Goal: Information Seeking & Learning: Learn about a topic

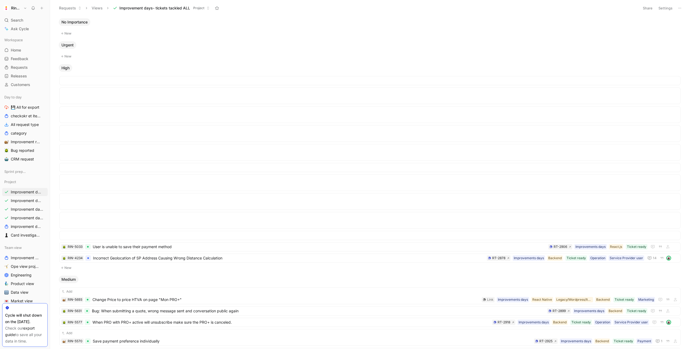
scroll to position [337, 0]
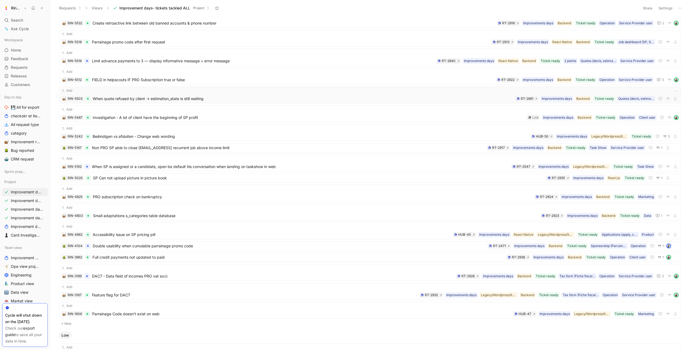
click at [150, 97] on span "When quote refused by client -> estimation_state is still waiting" at bounding box center [303, 98] width 421 height 6
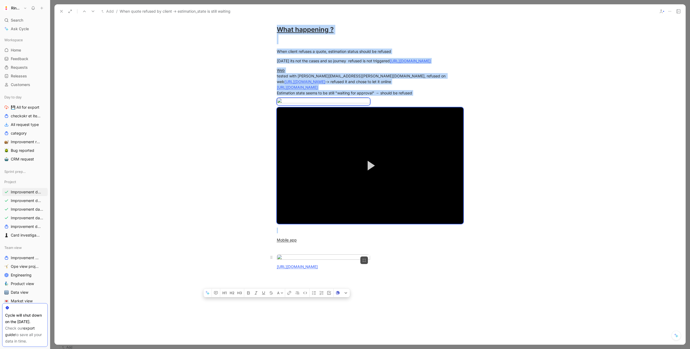
scroll to position [177, 0]
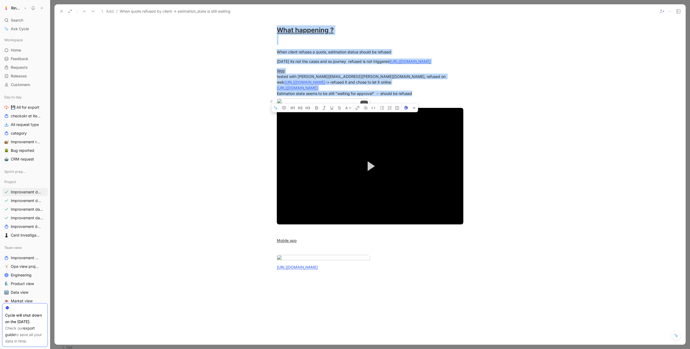
drag, startPoint x: 278, startPoint y: 84, endPoint x: 432, endPoint y: 104, distance: 155.5
click at [432, 104] on div "Last sent to Linear on September 29, 2025 - 05:04 PM RT-2661 · Ring Twice Verif…" at bounding box center [369, 129] width 631 height 311
copy div "What happening ? When client refuses a quote, estimation status should be refus…"
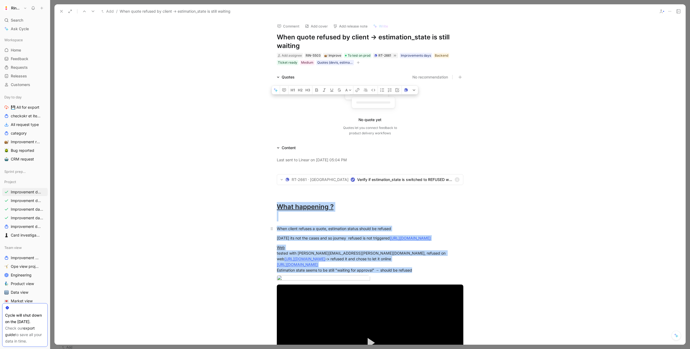
click at [301, 225] on p "When client refuses a quote, estimation status should be refused" at bounding box center [370, 228] width 207 height 9
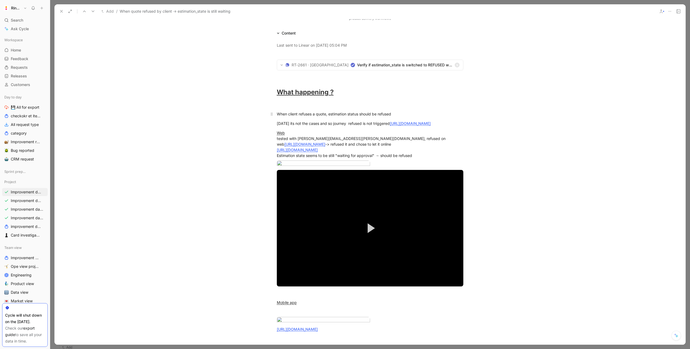
scroll to position [153, 0]
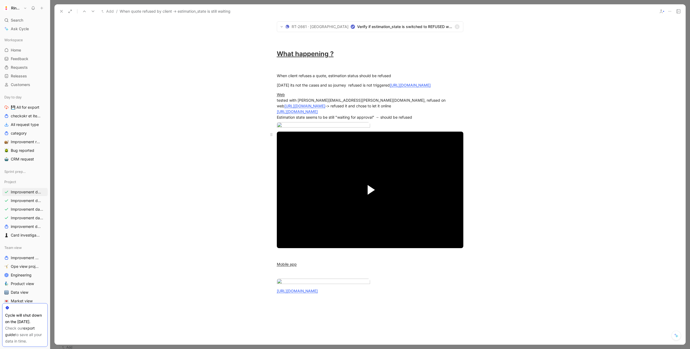
click at [372, 195] on span "Video Player" at bounding box center [371, 190] width 7 height 10
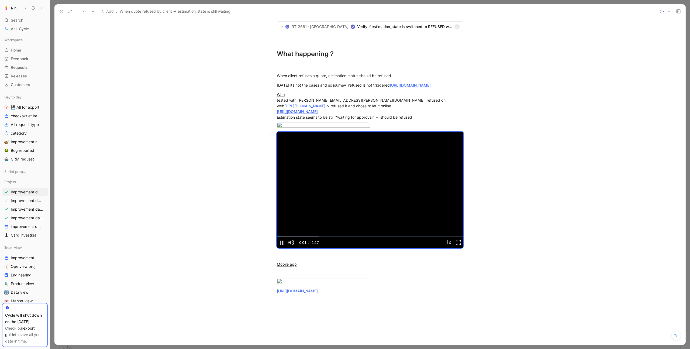
click at [459, 242] on span "Video Player" at bounding box center [459, 242] width 10 height 0
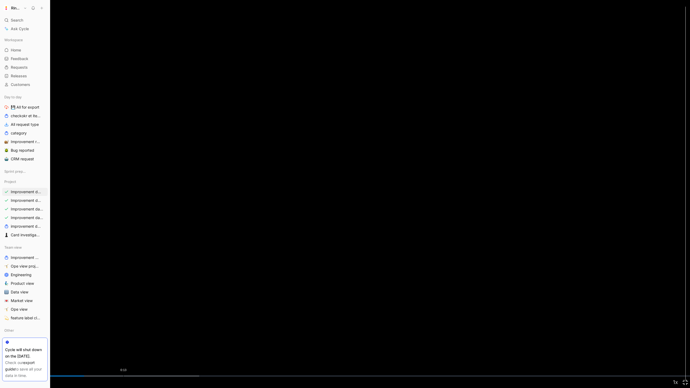
click at [126, 349] on div "Loaded : 28.85% 0:13 0:09" at bounding box center [345, 376] width 690 height 1
click at [175, 349] on div "Loaded : 40.43% 0:19 0:14" at bounding box center [345, 376] width 690 height 1
click at [420, 349] on div "0:47" at bounding box center [420, 376] width 0 height 1
click at [455, 349] on div "Loaded : 77.82% 0:51 0:48" at bounding box center [345, 376] width 690 height 1
click at [555, 349] on div "1:02" at bounding box center [555, 376] width 0 height 1
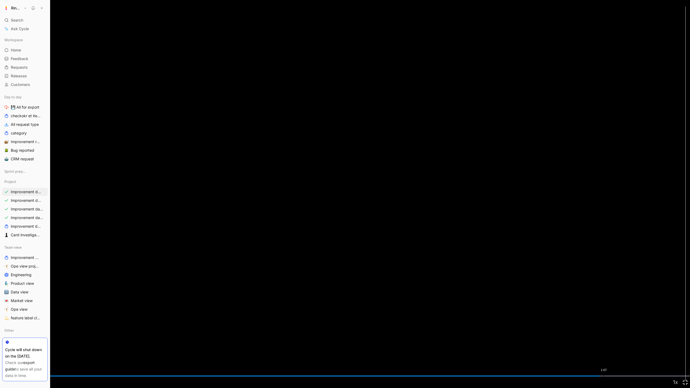
click at [604, 349] on div "Loaded : 100.00% 1:07 1:07" at bounding box center [345, 376] width 690 height 1
click at [617, 349] on div "Loaded : 100.00% 1:09 1:08" at bounding box center [345, 376] width 690 height 1
click at [637, 349] on div "Loaded : 100.00% 1:10 1:09" at bounding box center [345, 376] width 690 height 1
click at [656, 349] on div "Loaded : 100.00% 1:13 1:12" at bounding box center [345, 376] width 690 height 1
click at [672, 349] on div "Loaded : 100.00% 1:15 1:14" at bounding box center [345, 376] width 690 height 1
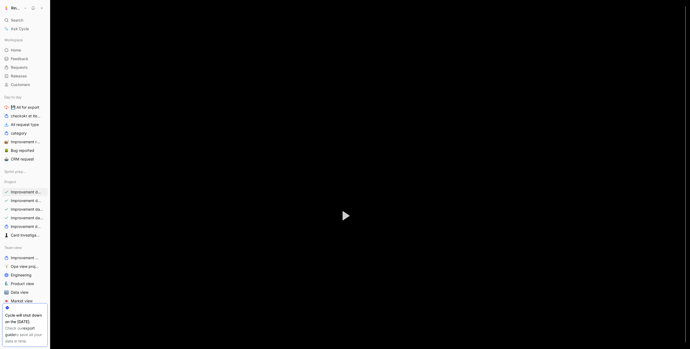
scroll to position [290, 0]
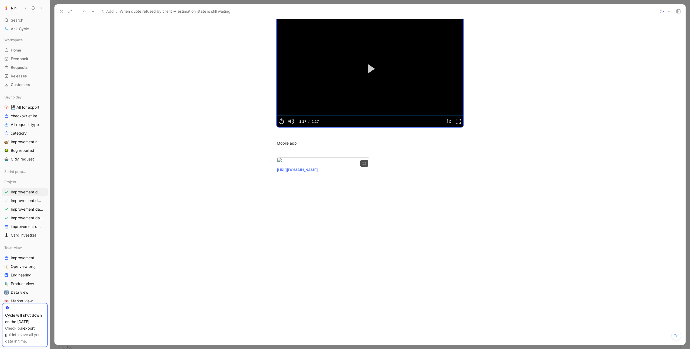
click at [331, 208] on body "Ringtwice Search ⌘ K Ask Cycle Workspace Home G then H Feedback G then F Reques…" at bounding box center [345, 174] width 690 height 349
click at [331, 208] on img at bounding box center [345, 174] width 690 height 349
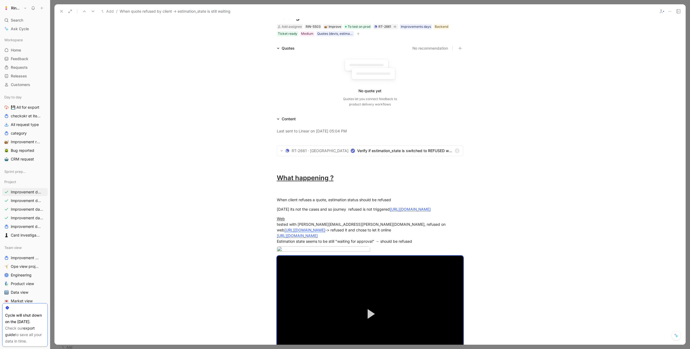
scroll to position [29, 0]
click at [357, 151] on span "Verify if estimation_state is switched to REFUSED when we refuse in WEB" at bounding box center [404, 150] width 95 height 6
click at [61, 12] on use at bounding box center [61, 11] width 2 height 2
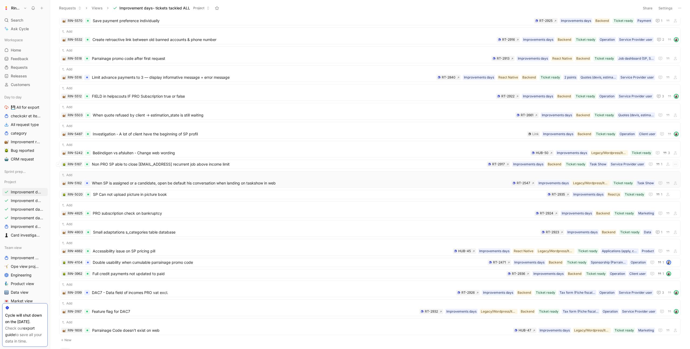
scroll to position [313, 0]
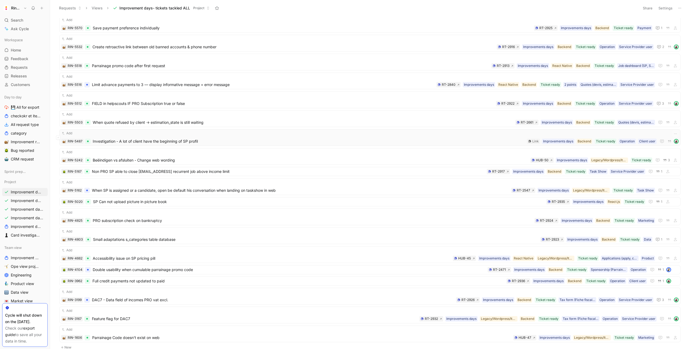
click at [129, 139] on span "Investigation - A lot of client have the beginning of SP profil" at bounding box center [309, 141] width 432 height 6
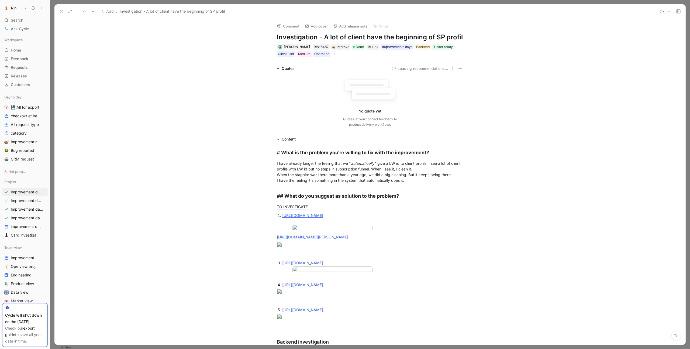
click at [316, 39] on h1 "Investigation - A lot of client have the beginning of SP profil" at bounding box center [370, 37] width 187 height 9
copy h1 "Investigation - A lot of client have the beginning of SP profil"
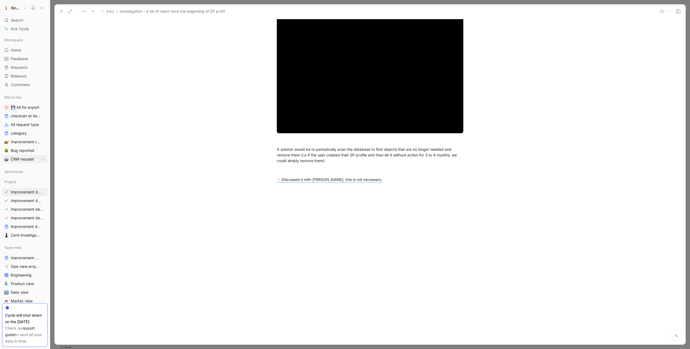
scroll to position [1167, 0]
click at [307, 178] on mark "→ Discussed it with Eli, this is not necessary." at bounding box center [329, 179] width 105 height 5
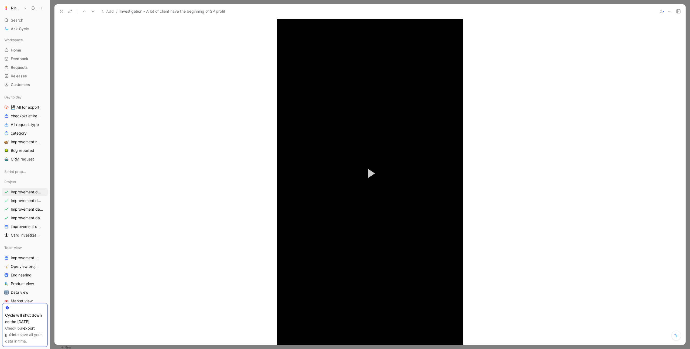
scroll to position [603, 0]
click at [62, 13] on icon at bounding box center [61, 11] width 4 height 4
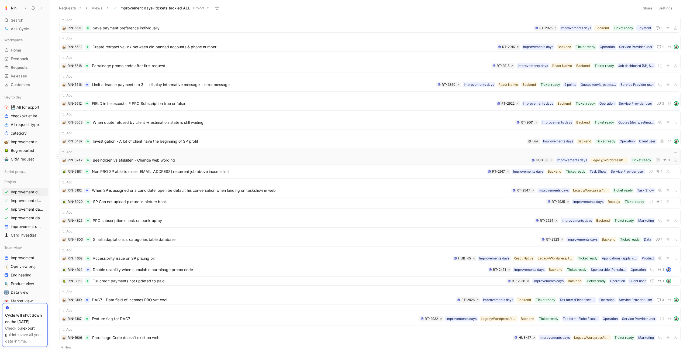
click at [183, 157] on span "Beëindigen vs afsluiten - Change web wording" at bounding box center [311, 160] width 436 height 6
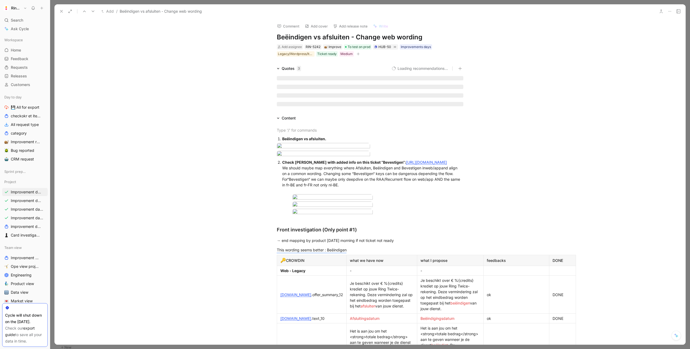
click at [337, 37] on h1 "Beëindigen vs afsluiten - Change web wording" at bounding box center [370, 37] width 187 height 9
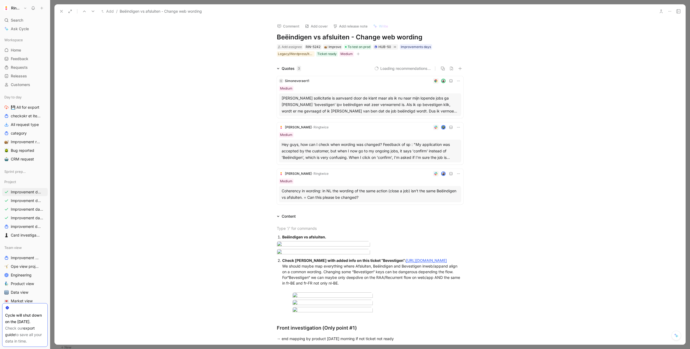
click at [337, 37] on h1 "Beëindigen vs afsluiten - Change web wording" at bounding box center [370, 37] width 187 height 9
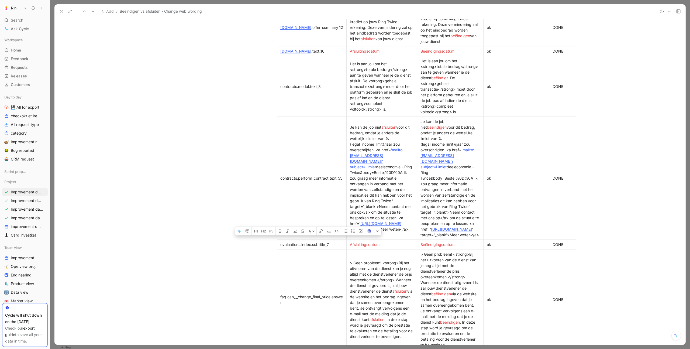
scroll to position [362, 0]
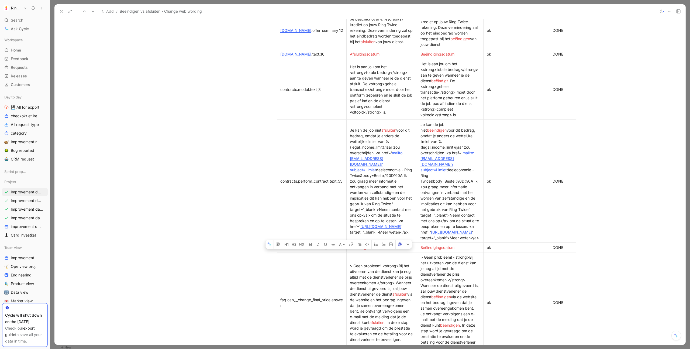
drag, startPoint x: 278, startPoint y: 88, endPoint x: 416, endPoint y: 236, distance: 201.8
copy div "Beëindigen vs afsluiten. Check slack Eli with added info on this ticket “Bevest…"
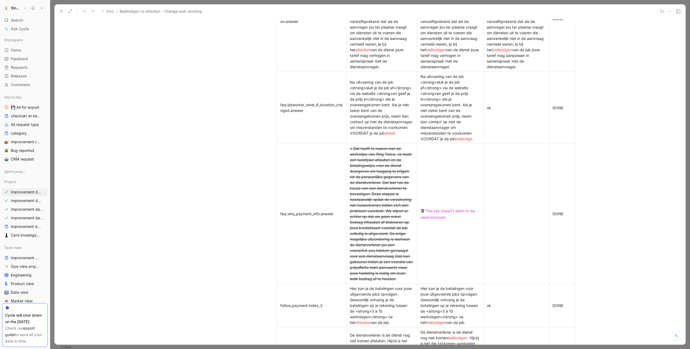
scroll to position [0, 0]
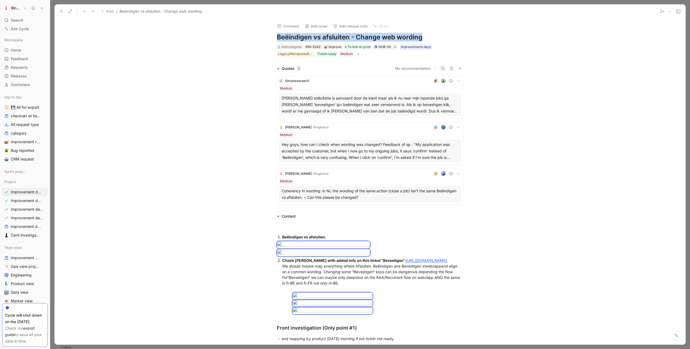
click at [372, 38] on h1 "Beëindigen vs afsluiten - Change web wording" at bounding box center [370, 37] width 187 height 9
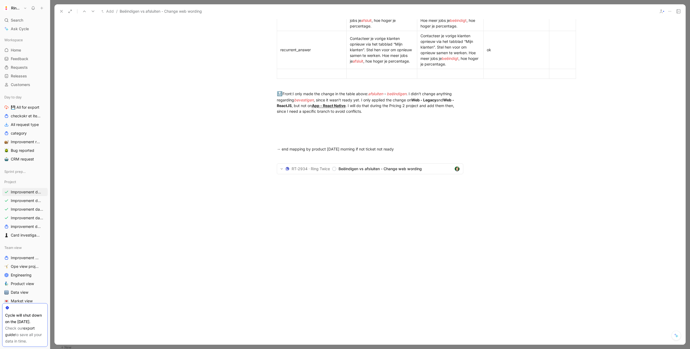
scroll to position [2893, 0]
click at [361, 167] on span "Beëindigen vs afsluiten - Change web wording" at bounding box center [396, 169] width 114 height 6
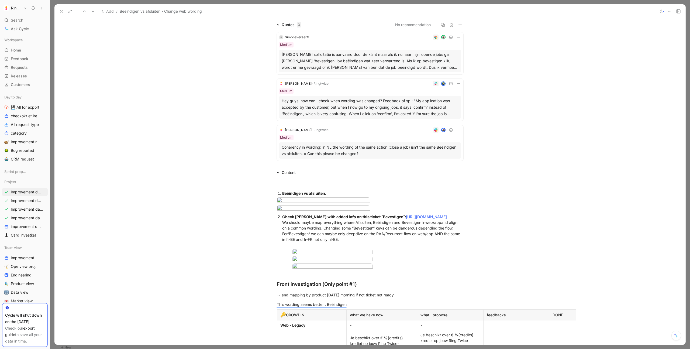
scroll to position [0, 0]
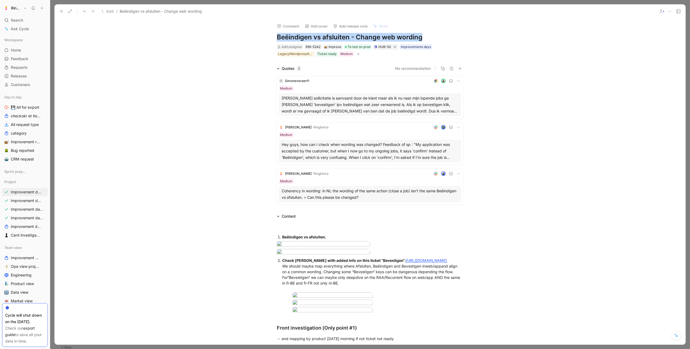
click at [59, 11] on button at bounding box center [62, 12] width 8 height 8
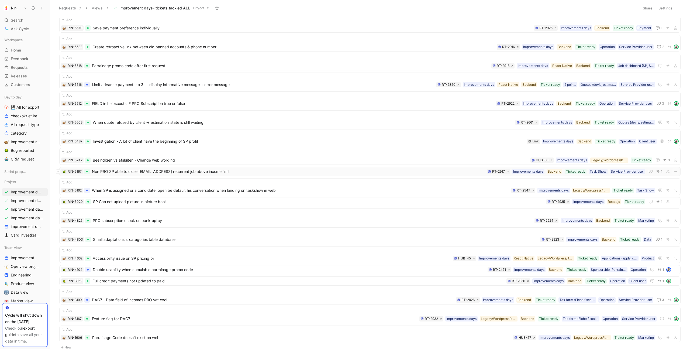
click at [149, 169] on span "Non PRO SP able to close sevelaithalkoko17@gmail.comral recurrent job above inc…" at bounding box center [288, 171] width 393 height 6
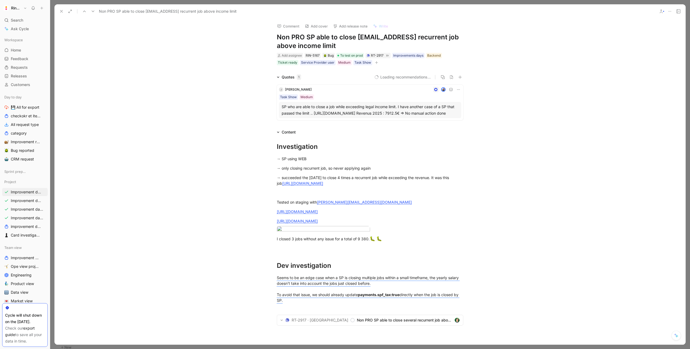
click at [298, 38] on h1 "Non PRO SP able to close sevelaithalkoko17@gmail.comral recurrent job above inc…" at bounding box center [370, 41] width 187 height 17
copy h1 "Non PRO SP able to close sevelaithalkoko17@gmail.comral recurrent job above inc…"
click at [301, 38] on h1 "Non PRO SP able to close sevelaithalkoko17@gmail.comral recurrent job above inc…" at bounding box center [370, 41] width 187 height 17
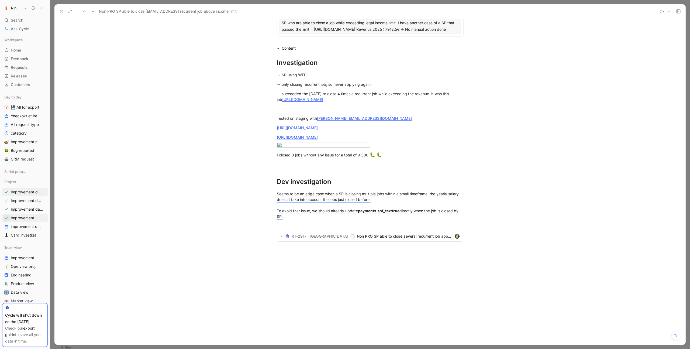
scroll to position [100, 0]
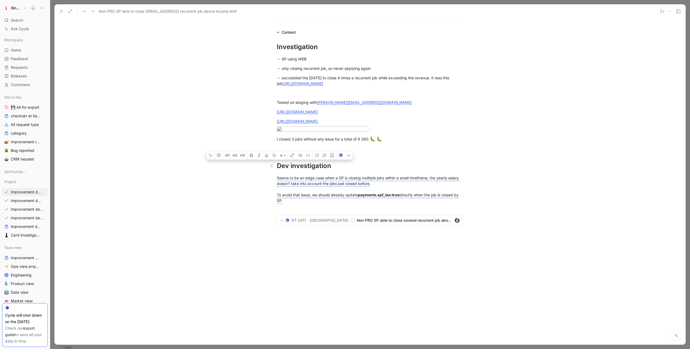
drag, startPoint x: 297, startPoint y: 242, endPoint x: 278, endPoint y: 208, distance: 39.5
click at [278, 208] on div "Investigation → SP using WEB → only closing recurrent job, so never applying ag…" at bounding box center [369, 138] width 631 height 204
copy div "Dev investigation Seems to be an edge case when a SP is closing multiple jobs w…"
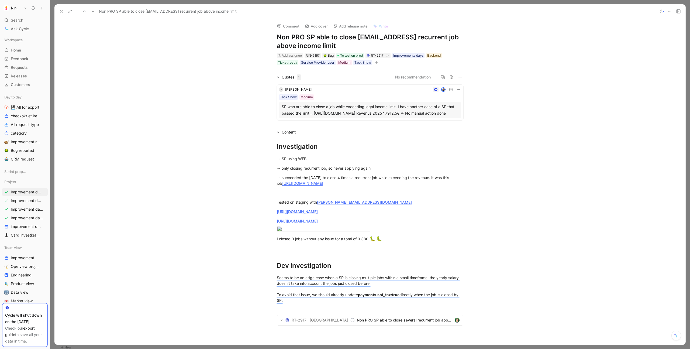
click at [372, 30] on div "Comment Add cover Add release note Write Non PRO SP able to close sevelaithalko…" at bounding box center [370, 42] width 207 height 47
drag, startPoint x: 357, startPoint y: 39, endPoint x: 449, endPoint y: 35, distance: 92.3
click at [449, 35] on h1 "Non PRO SP able to close sevelaithalkoko17@gmail.comral recurrent job above inc…" at bounding box center [370, 41] width 187 height 17
click at [321, 152] on div "Investigation" at bounding box center [370, 147] width 187 height 10
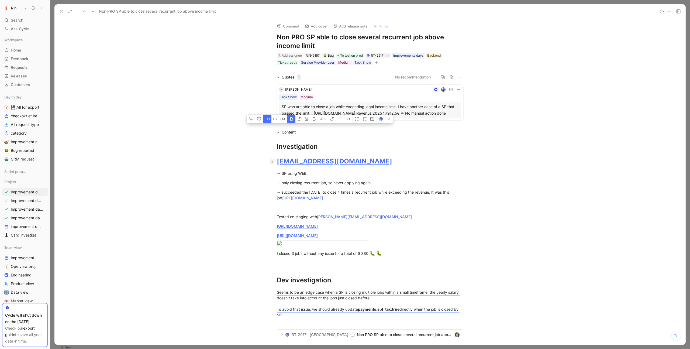
drag, startPoint x: 373, startPoint y: 169, endPoint x: 274, endPoint y: 170, distance: 99.2
click at [274, 168] on h1 "elaithalkoko17@gmail.com" at bounding box center [370, 161] width 207 height 14
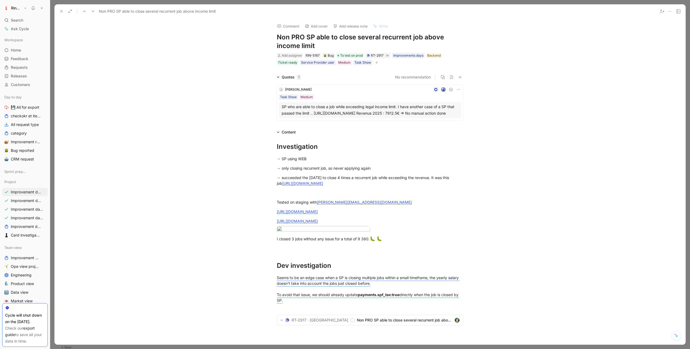
click at [62, 11] on icon at bounding box center [61, 11] width 4 height 4
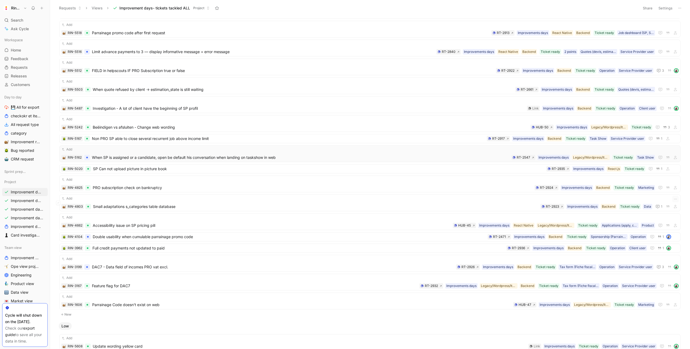
scroll to position [343, 0]
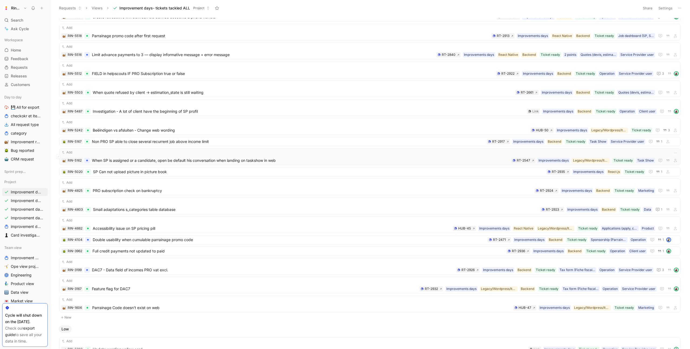
click at [156, 160] on span "When SP is assigned or a candidate, open be default his conversation when landi…" at bounding box center [300, 160] width 417 height 6
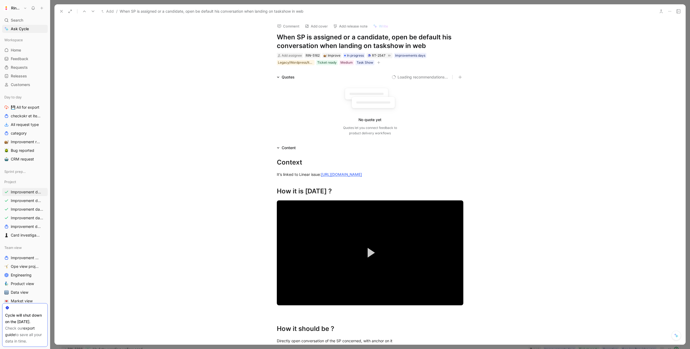
click at [312, 39] on h1 "When SP is assigned or a candidate, open be default his conversation when landi…" at bounding box center [370, 41] width 187 height 17
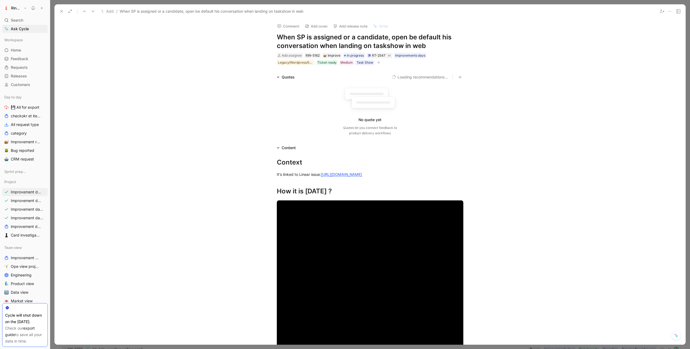
copy h1 "When SP is assigned or a candidate, open be default his conversation when landi…"
click at [325, 44] on h1 "When SP is assigned or a candidate, open be default his conversation when landi…" at bounding box center [370, 41] width 187 height 17
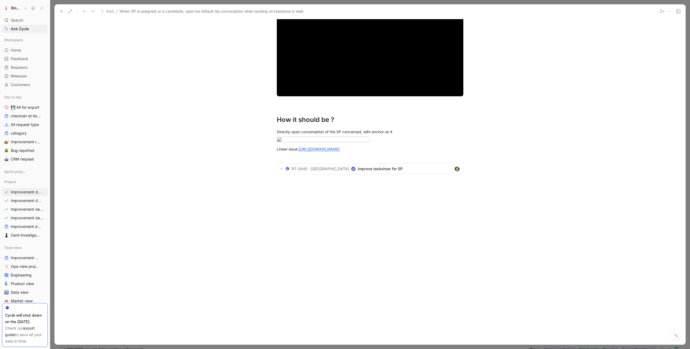
scroll to position [531, 0]
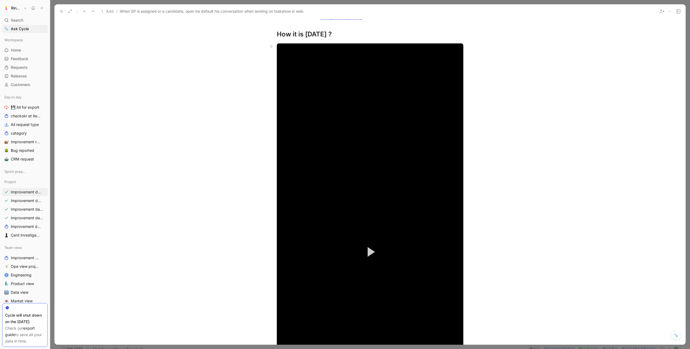
click at [368, 263] on button "Play Video" at bounding box center [370, 252] width 24 height 24
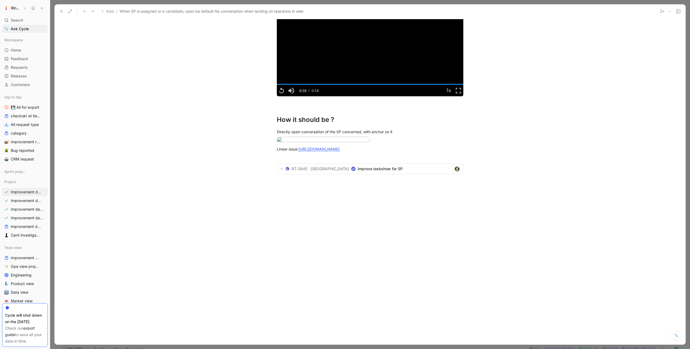
scroll to position [706, 0]
click at [337, 174] on section "RT-2645 · Ring Twice Improve taskshow for SP" at bounding box center [370, 169] width 186 height 10
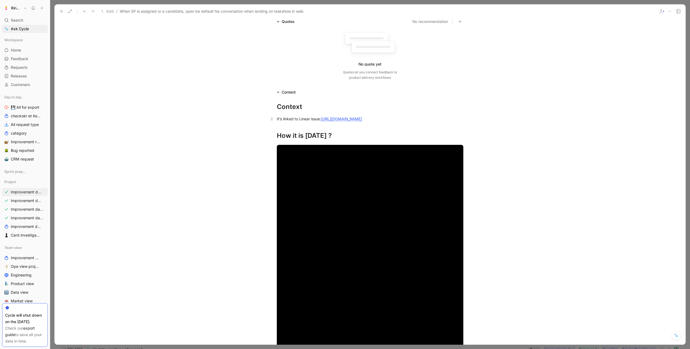
scroll to position [37, 0]
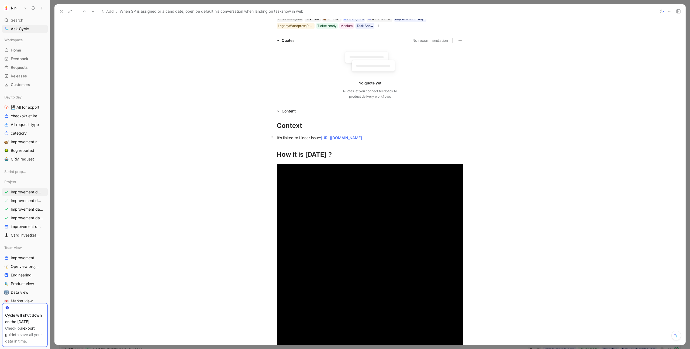
click at [337, 138] on link "https://linear.app/ringtwice/issue/RT-2645/improve-taskshow-for-sp#comment-8ad9…" at bounding box center [341, 137] width 41 height 5
click at [66, 12] on div at bounding box center [69, 12] width 22 height 8
click at [63, 12] on icon at bounding box center [61, 11] width 4 height 4
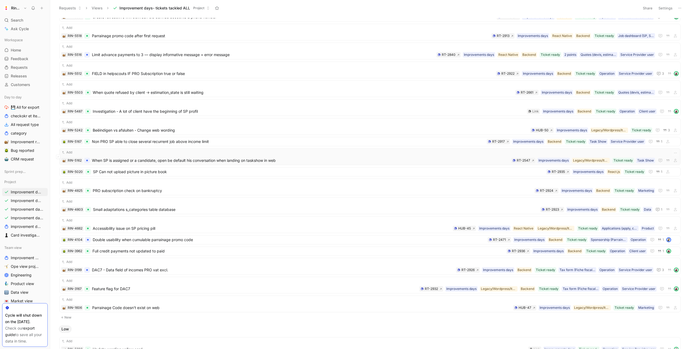
click at [161, 155] on div "Add RIN-5162 When SP is assigned or a candidate, open be default his conversati…" at bounding box center [370, 157] width 618 height 14
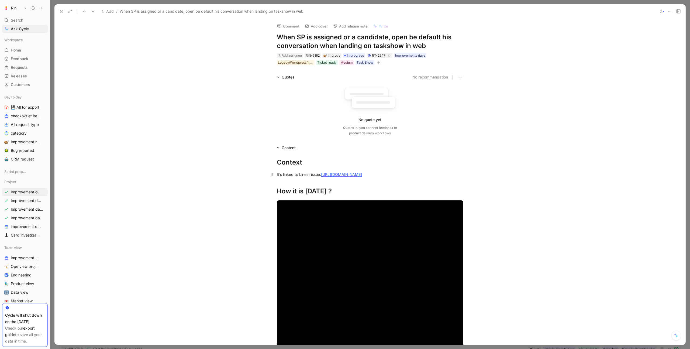
click at [328, 174] on link "https://linear.app/ringtwice/issue/RT-2645/improve-taskshow-for-sp#comment-8ad9…" at bounding box center [341, 174] width 41 height 5
click at [61, 13] on icon at bounding box center [61, 11] width 4 height 4
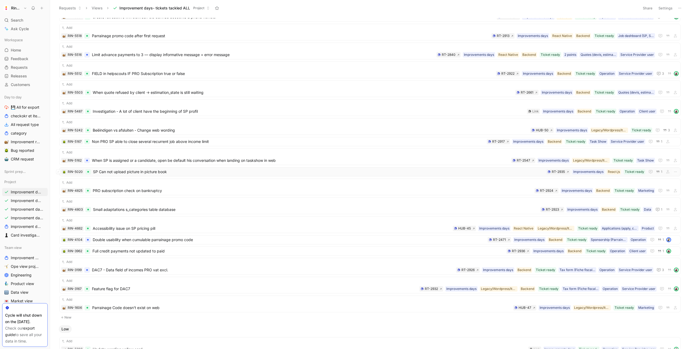
click at [153, 172] on span "SP Can not upload picture in picture book" at bounding box center [318, 172] width 451 height 6
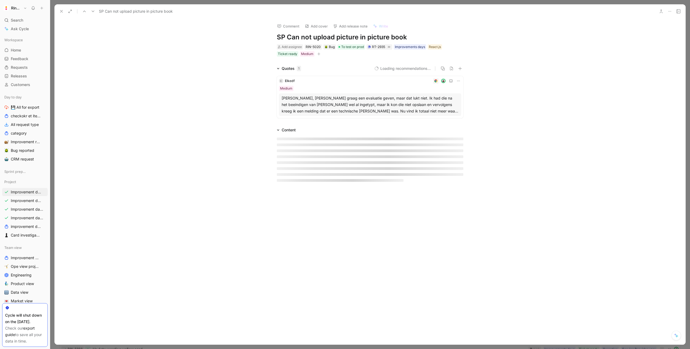
click at [313, 37] on h1 "SP Can not upload picture in picture book" at bounding box center [370, 37] width 187 height 9
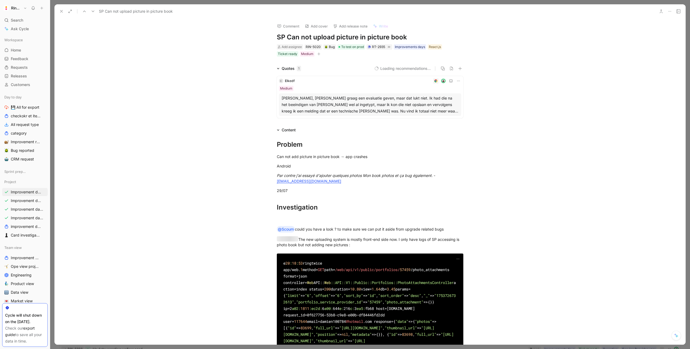
click at [313, 37] on h1 "SP Can not upload picture in picture book" at bounding box center [370, 37] width 187 height 9
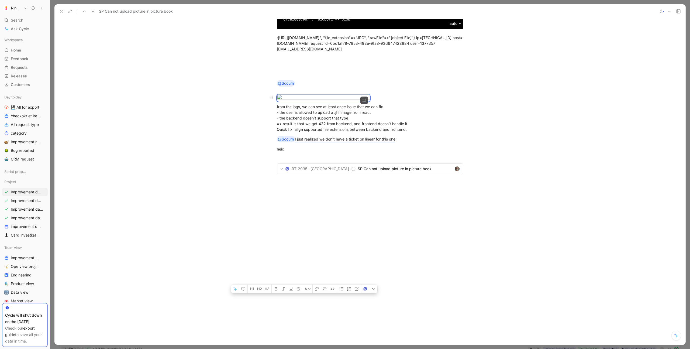
scroll to position [1106, 0]
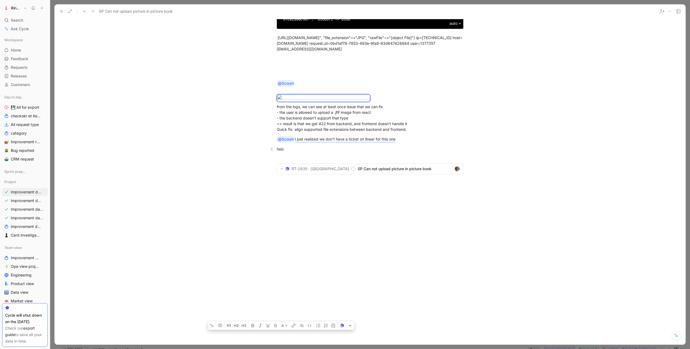
drag, startPoint x: 278, startPoint y: 135, endPoint x: 318, endPoint y: 151, distance: 42.9
copy div "Problem Can not add picture in picture book → app crashes Android Par contre j'…"
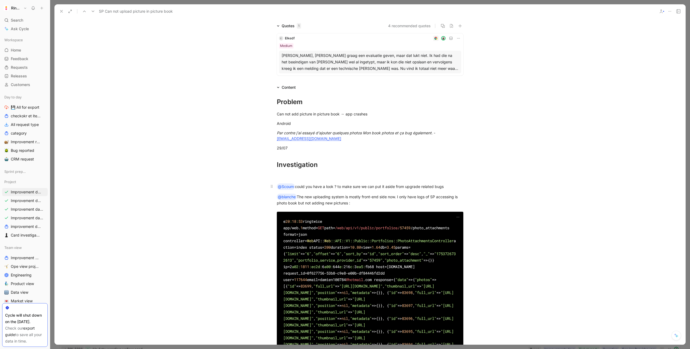
scroll to position [48, 0]
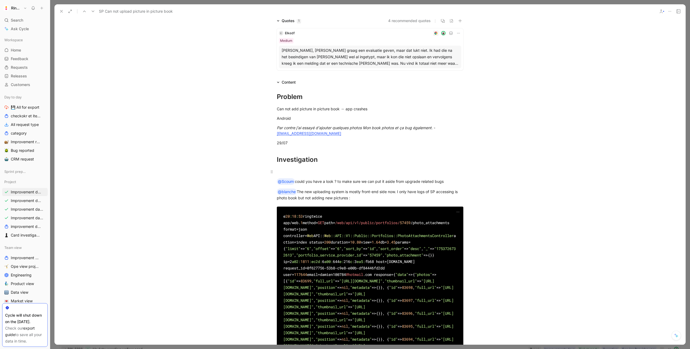
click at [297, 174] on div at bounding box center [370, 172] width 187 height 6
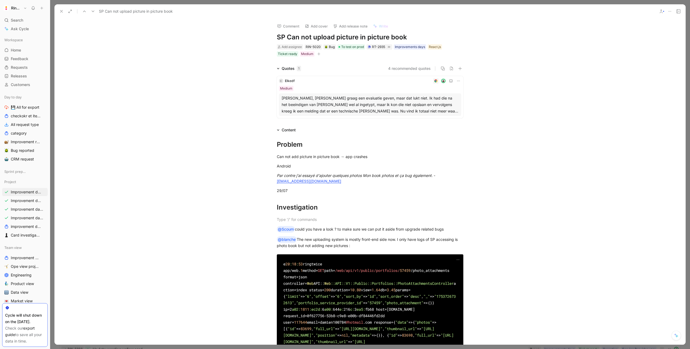
click at [300, 38] on h1 "SP Can not upload picture in picture book" at bounding box center [370, 37] width 187 height 9
copy h1 "SP Can not upload picture in picture book"
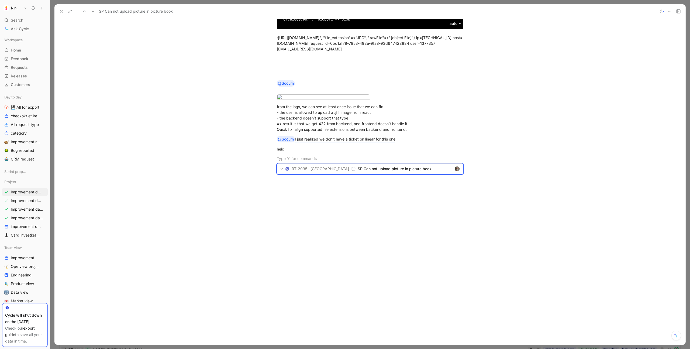
scroll to position [1106, 0]
click at [351, 167] on icon "Backlog" at bounding box center [353, 169] width 4 height 4
click at [61, 12] on use at bounding box center [61, 11] width 2 height 2
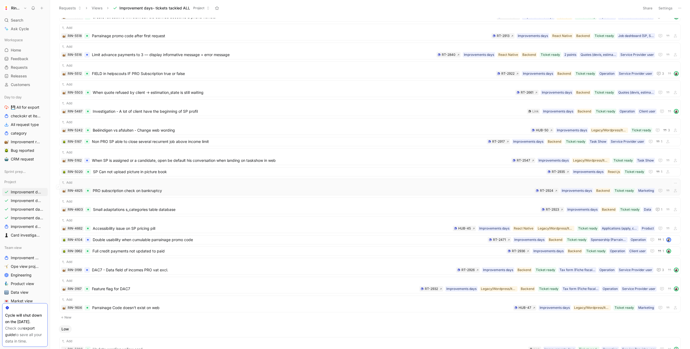
click at [110, 186] on div "Add RIN-4825 PRO subscription check on bankruptcy Marketing Ticket ready Backen…" at bounding box center [370, 187] width 618 height 14
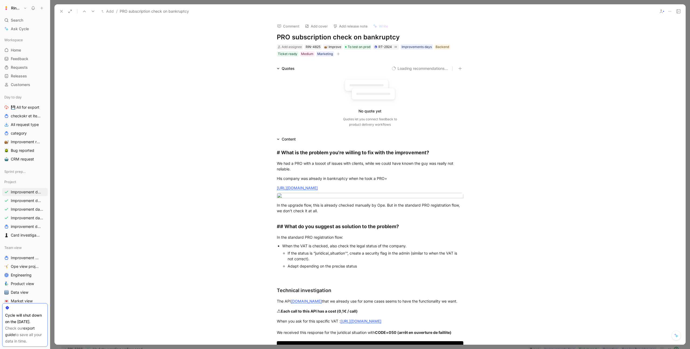
click at [297, 37] on h1 "PRO subscription check on bankruptcy" at bounding box center [370, 37] width 187 height 9
copy h1 "PRO subscription check on bankruptcy"
click at [285, 162] on div "We had a PRO with a loooot of issues with clients, while we could have known th…" at bounding box center [370, 165] width 187 height 11
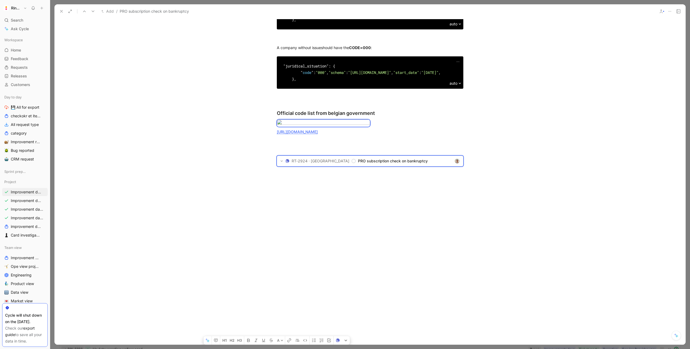
scroll to position [442, 0]
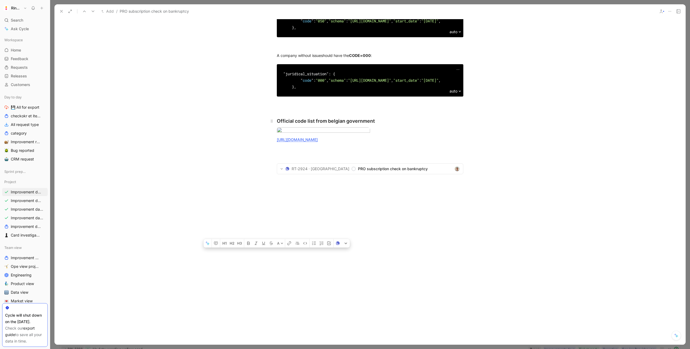
drag, startPoint x: 277, startPoint y: 153, endPoint x: 382, endPoint y: 123, distance: 109.9
copy div "# What is the problem you're willing to fix with the improvement? We had a PRO …"
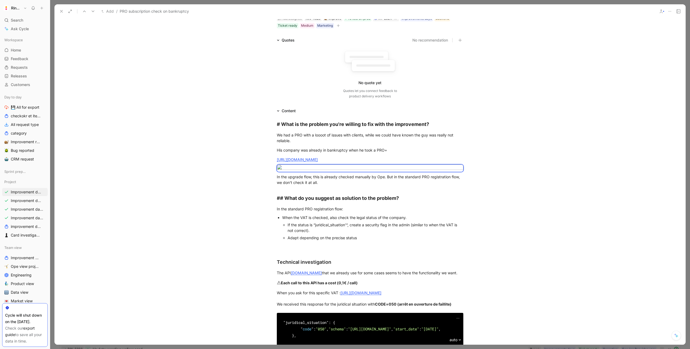
scroll to position [0, 0]
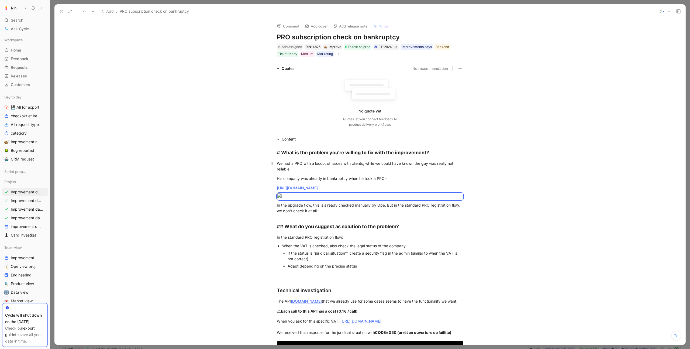
click at [296, 159] on p "We had a PRO with a loooot of issues with clients, while we could have known th…" at bounding box center [370, 166] width 207 height 15
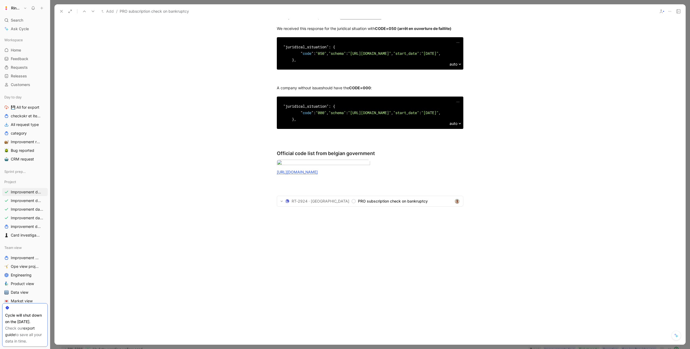
scroll to position [496, 0]
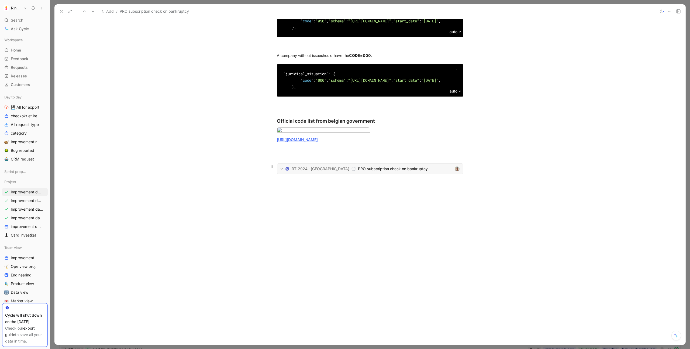
click at [362, 170] on span "PRO subscription check on bankruptcy" at bounding box center [405, 169] width 94 height 6
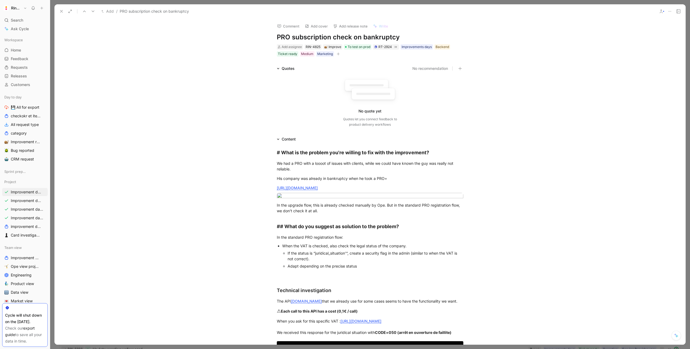
click at [59, 13] on icon at bounding box center [61, 11] width 4 height 4
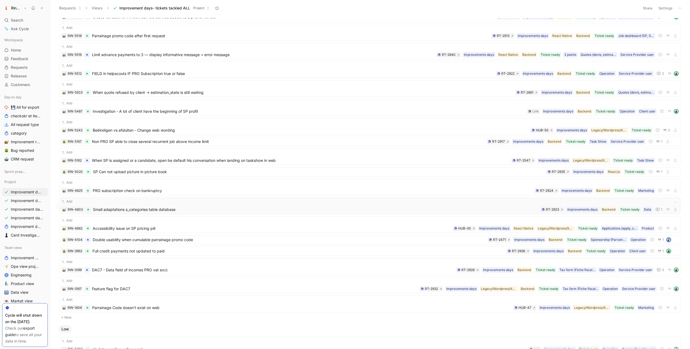
click at [138, 201] on div "Add" at bounding box center [370, 201] width 618 height 5
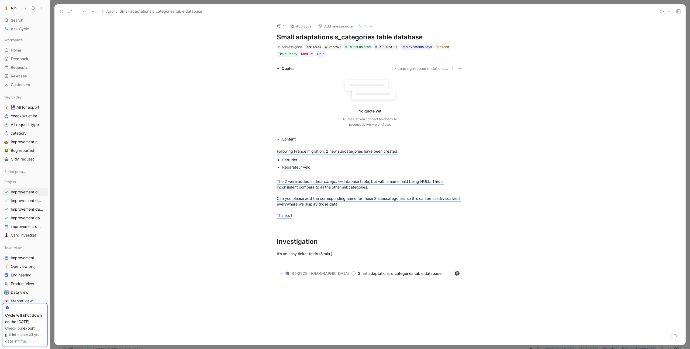
click at [334, 37] on h1 "Small adaptations s_categories table database" at bounding box center [370, 37] width 187 height 9
click at [348, 269] on section "RT-2923 · Ring Twice Small adaptations s_categories table database" at bounding box center [370, 273] width 186 height 10
click at [349, 246] on div "Investigation" at bounding box center [370, 242] width 187 height 10
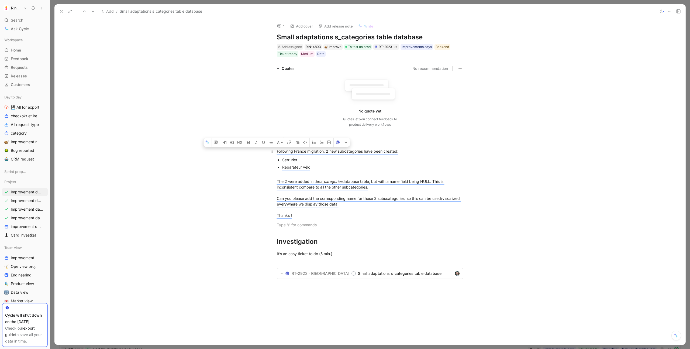
drag, startPoint x: 299, startPoint y: 228, endPoint x: 271, endPoint y: 148, distance: 85.2
click at [271, 148] on div "Following France migration, 2 new subcategories have been created: Serrurier Ré…" at bounding box center [369, 217] width 631 height 150
click at [312, 37] on h1 "Small adaptations s_categories table database" at bounding box center [370, 37] width 187 height 9
click at [61, 13] on icon at bounding box center [61, 11] width 4 height 4
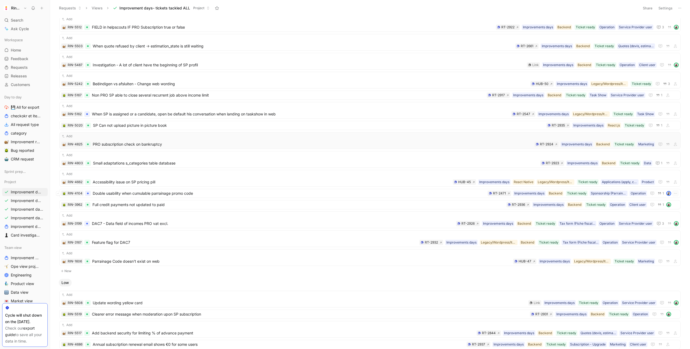
scroll to position [390, 0]
click at [125, 179] on span "Accessibility issue on SP pricing pill" at bounding box center [272, 181] width 358 height 6
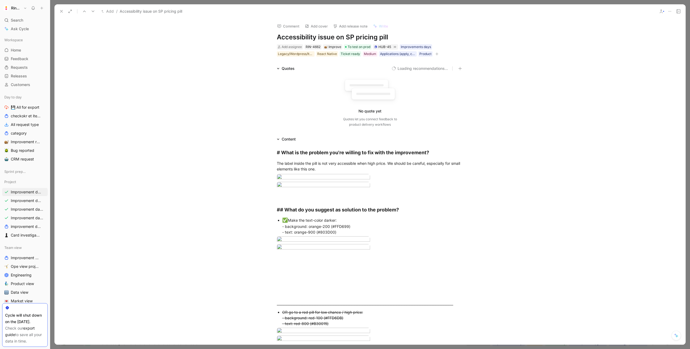
click at [317, 33] on h1 "Accessibility issue on SP pricing pill" at bounding box center [370, 37] width 187 height 9
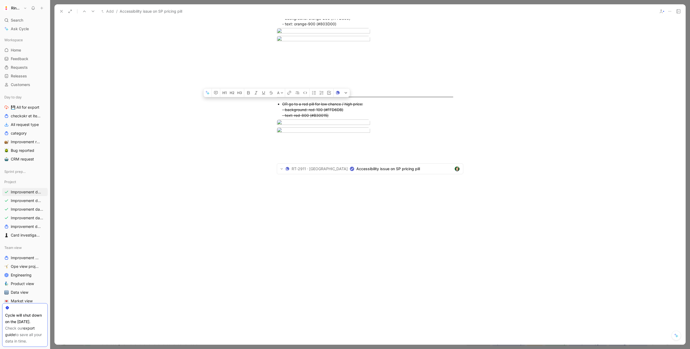
scroll to position [197, 0]
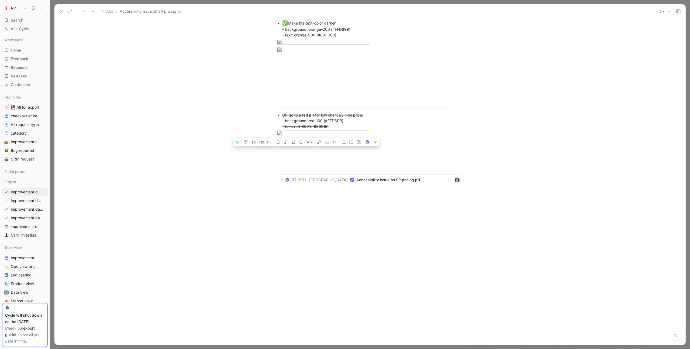
drag, startPoint x: 277, startPoint y: 152, endPoint x: 344, endPoint y: 135, distance: 68.9
click at [344, 135] on div "# What is the problem you're willing to fix with the improvement? The label ins…" at bounding box center [369, 72] width 631 height 254
click at [59, 12] on button at bounding box center [62, 12] width 8 height 8
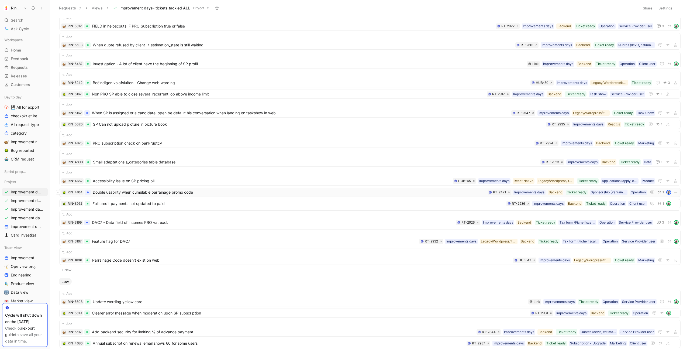
click at [162, 191] on span "Double usability when cumulable parrainage promo code" at bounding box center [289, 192] width 393 height 6
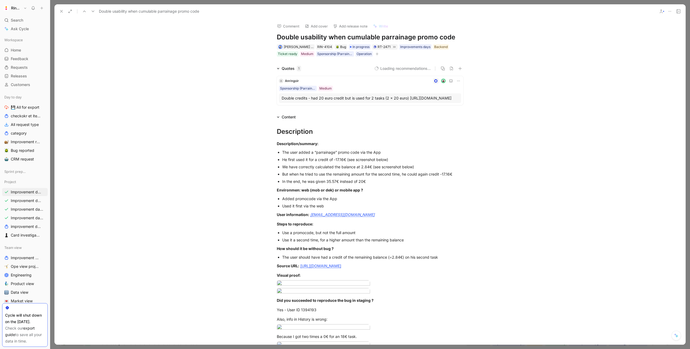
click at [311, 40] on h1 "Double usability when cumulable parrainage promo code" at bounding box center [370, 37] width 187 height 9
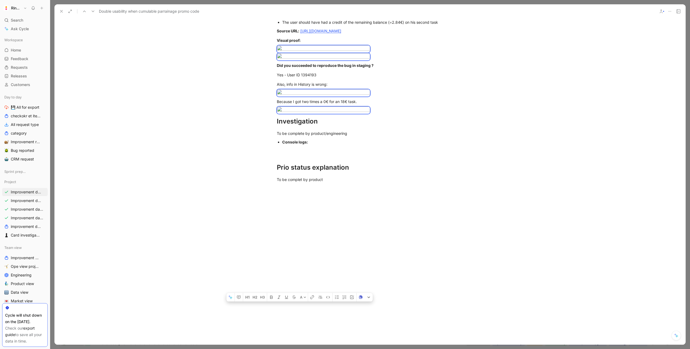
scroll to position [350, 0]
drag, startPoint x: 275, startPoint y: 138, endPoint x: 358, endPoint y: 119, distance: 85.4
click at [358, 119] on div "Description Description/summary: The user added a “parrainage” promo code via t…" at bounding box center [369, 36] width 631 height 303
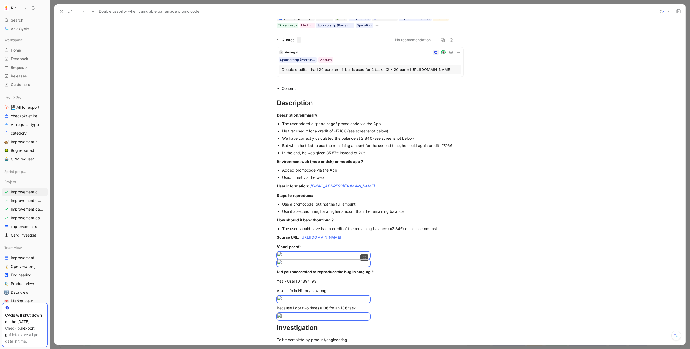
scroll to position [0, 0]
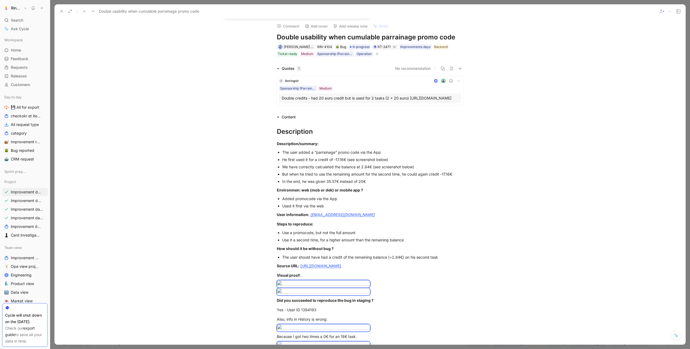
click at [307, 162] on div "He first used it for a credit of -17.16€ (see screenshot below)" at bounding box center [372, 160] width 181 height 6
click at [62, 12] on use at bounding box center [61, 11] width 2 height 2
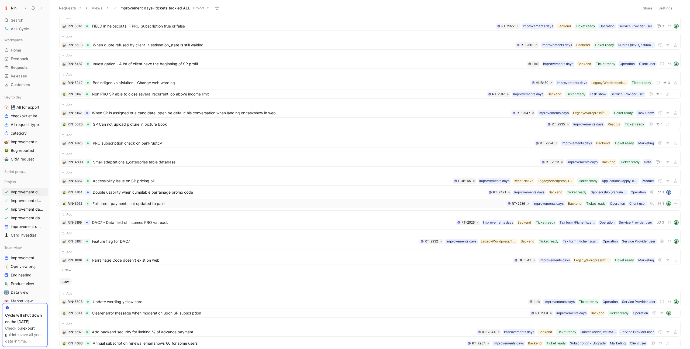
click at [139, 202] on span "Full credit payments not updated to paid" at bounding box center [298, 203] width 412 height 6
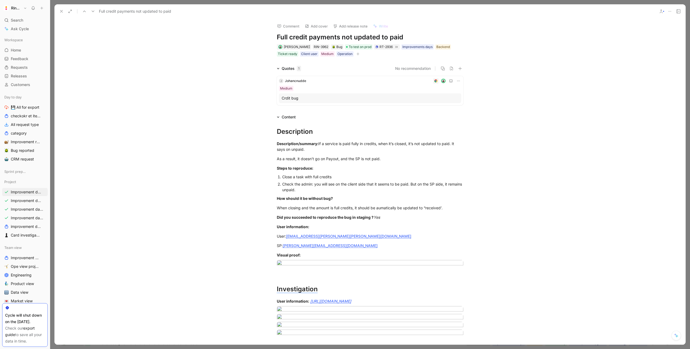
click at [286, 34] on h1 "Full credit payments not updated to paid" at bounding box center [370, 37] width 187 height 9
drag, startPoint x: 276, startPoint y: 129, endPoint x: 386, endPoint y: 219, distance: 141.4
click at [386, 219] on div "Description Description/summary: If a service is paid fully in credits, when it…" at bounding box center [369, 322] width 631 height 405
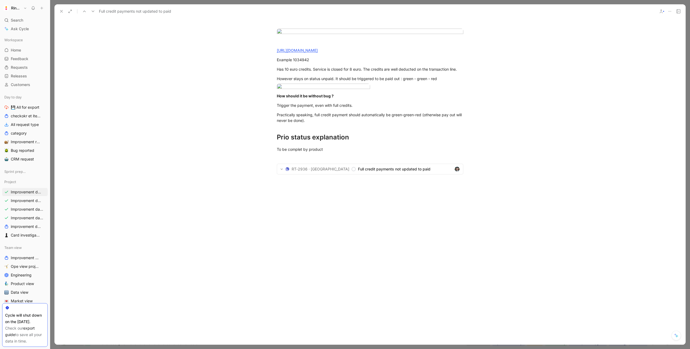
scroll to position [591, 0]
drag, startPoint x: 277, startPoint y: 96, endPoint x: 335, endPoint y: 129, distance: 66.6
click at [62, 12] on icon at bounding box center [61, 11] width 4 height 4
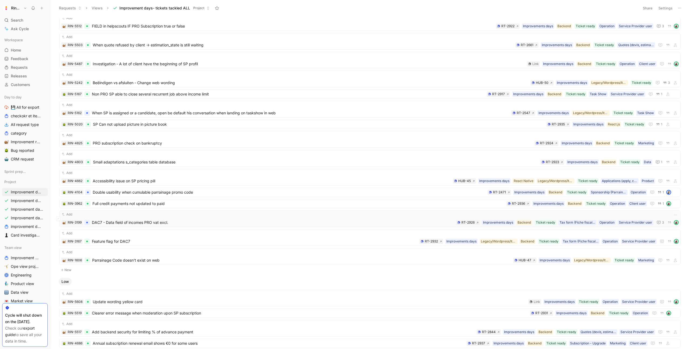
click at [125, 221] on span "DAC7 - Data field of incomes PRO vat excl." at bounding box center [273, 222] width 362 height 6
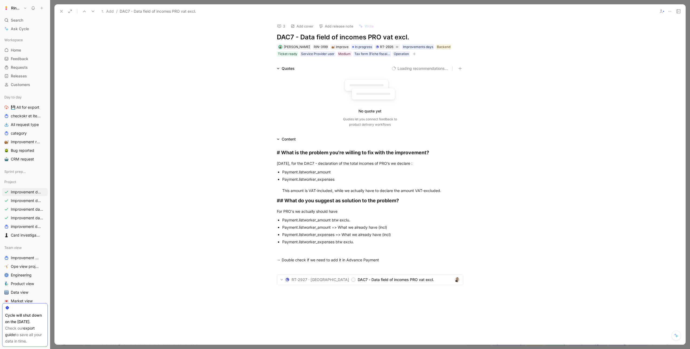
click at [290, 33] on h1 "DAC7 - Data field of incomes PRO vat excl." at bounding box center [370, 37] width 187 height 9
click at [302, 181] on div "Payment.listworker_expenses This amount is VAT-included, while we actually have…" at bounding box center [372, 184] width 181 height 17
drag, startPoint x: 277, startPoint y: 154, endPoint x: 383, endPoint y: 262, distance: 151.6
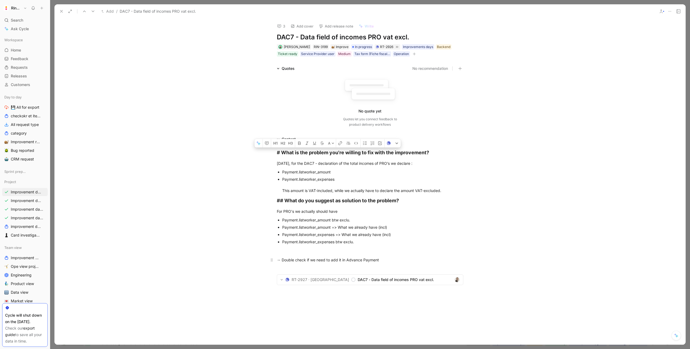
click at [383, 262] on div "# What is the problem you're willing to fix with the improvement? Today, for th…" at bounding box center [369, 220] width 631 height 156
click at [329, 281] on span "RT-2927 · Ring Twice" at bounding box center [320, 279] width 57 height 6
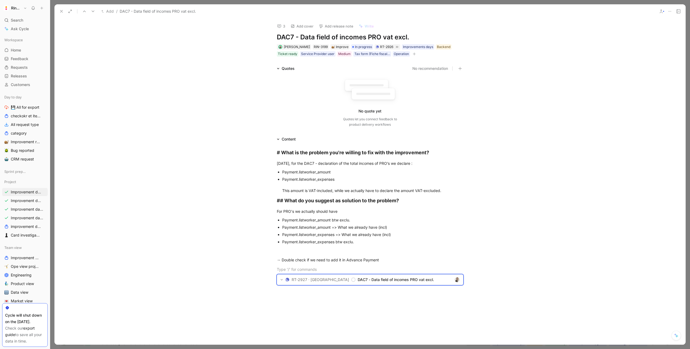
click at [64, 11] on button at bounding box center [62, 12] width 8 height 8
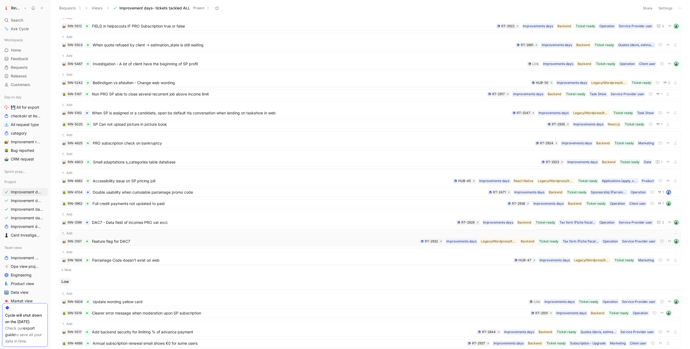
click at [145, 235] on div "Add" at bounding box center [370, 233] width 618 height 5
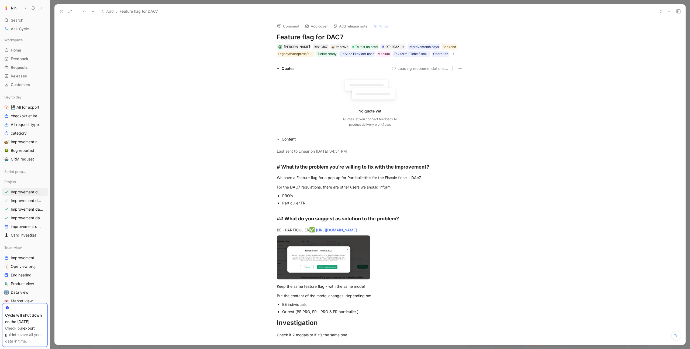
click at [308, 36] on h1 "Feature flag for DAC7" at bounding box center [370, 37] width 187 height 9
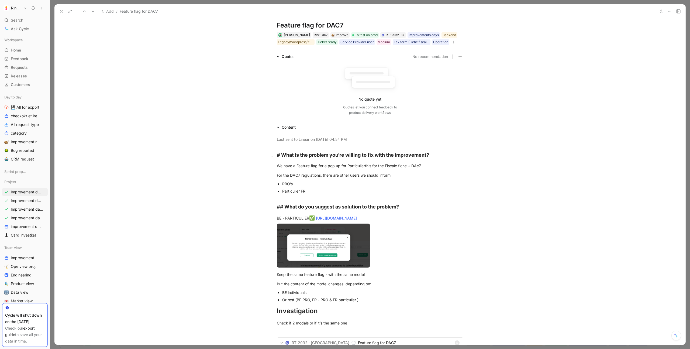
scroll to position [14, 0]
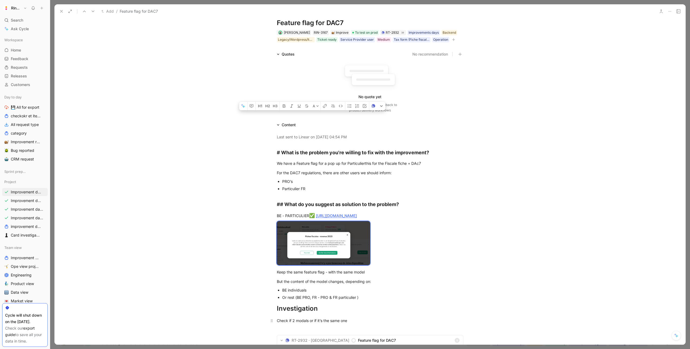
drag, startPoint x: 277, startPoint y: 154, endPoint x: 353, endPoint y: 320, distance: 182.6
click at [353, 320] on div "Last sent to Linear on September 30, 2025 - 04:54 PM # What is the problem you'…" at bounding box center [369, 247] width 631 height 239
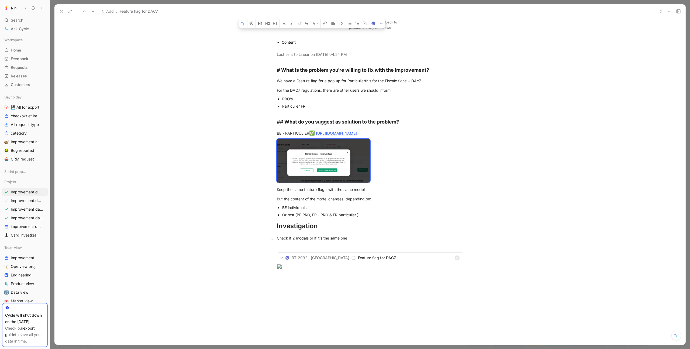
scroll to position [92, 0]
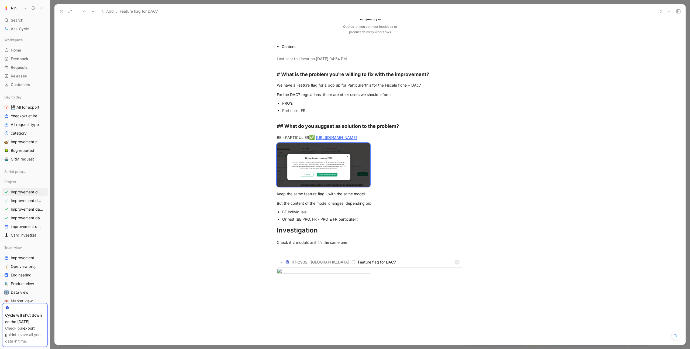
click at [61, 9] on icon at bounding box center [61, 11] width 4 height 4
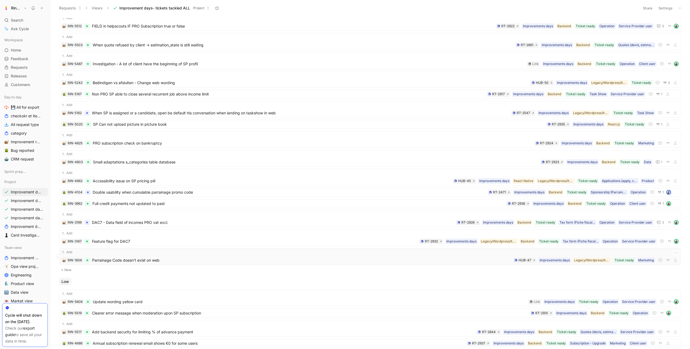
click at [144, 257] on span "Parrainage Code doesn't exist on web" at bounding box center [301, 260] width 419 height 6
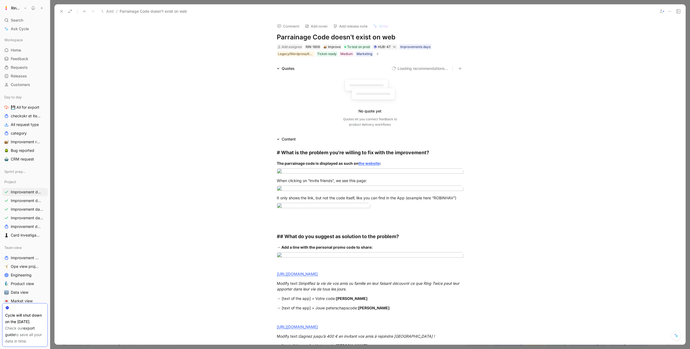
click at [318, 38] on h1 "Parrainage Code doesn't exist on web" at bounding box center [370, 37] width 187 height 9
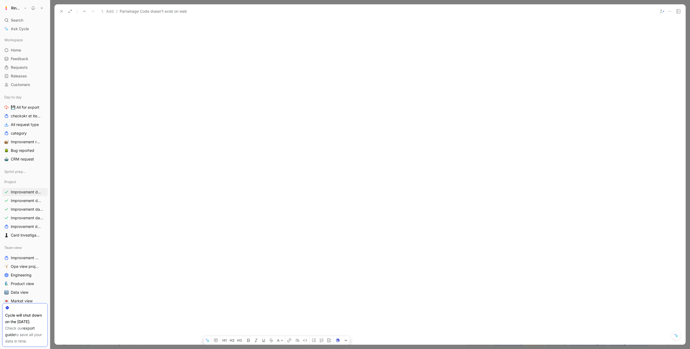
scroll to position [777, 0]
drag, startPoint x: 276, startPoint y: 111, endPoint x: 425, endPoint y: 143, distance: 151.7
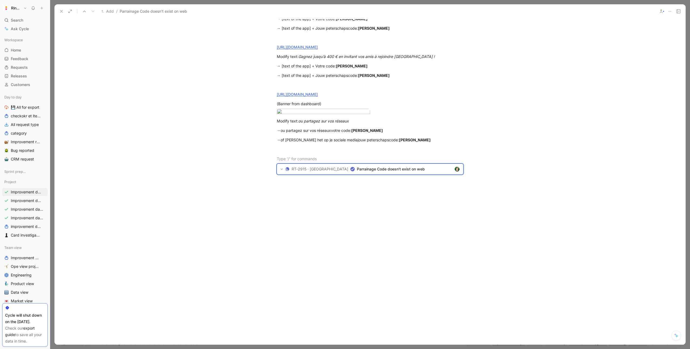
click at [63, 11] on icon at bounding box center [61, 11] width 4 height 4
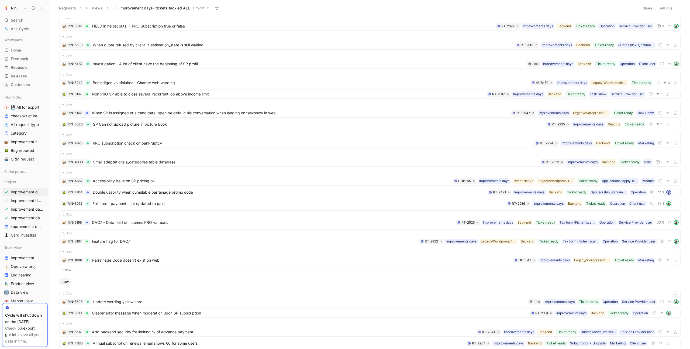
scroll to position [485, 0]
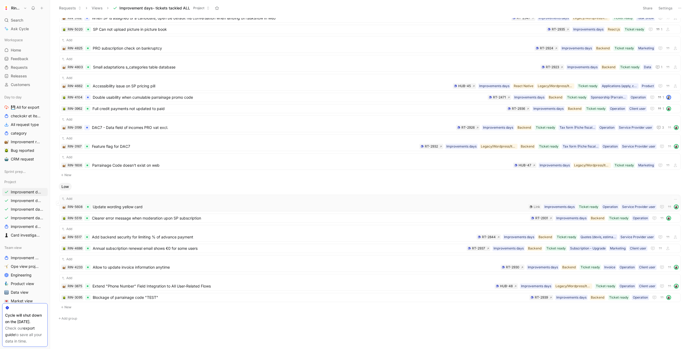
click at [139, 203] on div "Add RIN-5608 Update wording yellow card Service Provider user Operation Ticket …" at bounding box center [370, 203] width 618 height 14
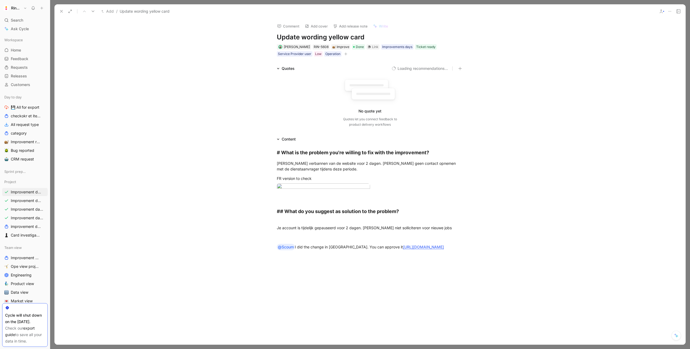
click at [343, 36] on h1 "Update wording yellow card" at bounding box center [370, 37] width 187 height 9
drag, startPoint x: 277, startPoint y: 152, endPoint x: 438, endPoint y: 272, distance: 200.6
click at [438, 256] on div "# What is the problem you're willing to fix with the improvement? Je bent verba…" at bounding box center [369, 199] width 631 height 114
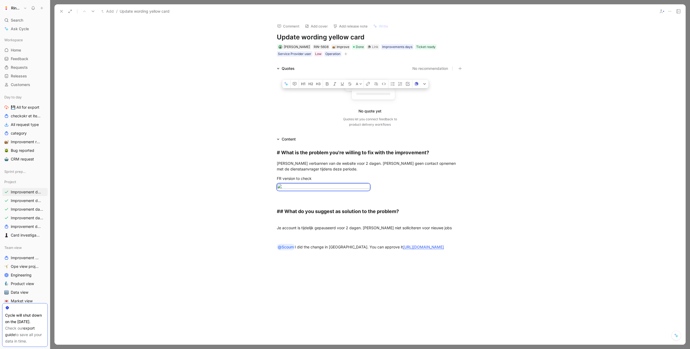
click at [63, 12] on icon at bounding box center [61, 11] width 4 height 4
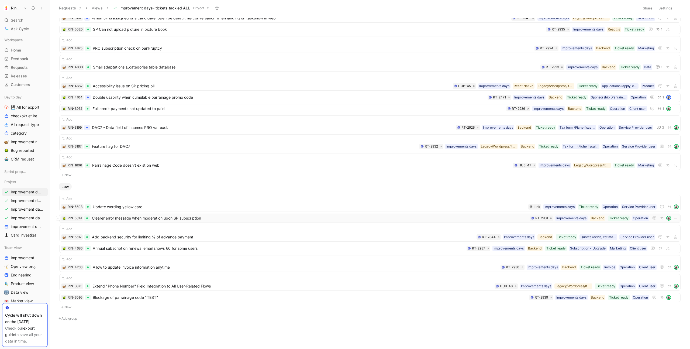
click at [144, 219] on span "Clearer error message when moderation upon SP subscription" at bounding box center [310, 218] width 436 height 6
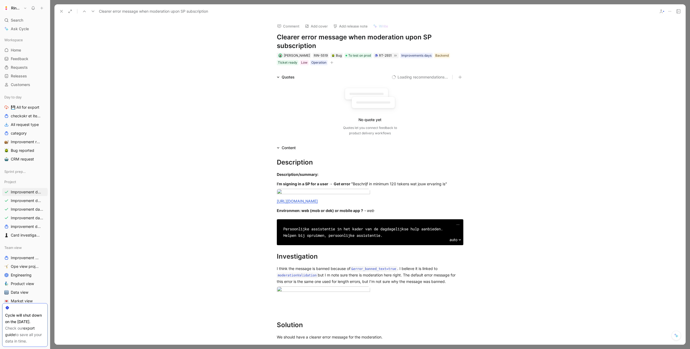
click at [304, 37] on h1 "Clearer error message when moderation upon SP subscription" at bounding box center [370, 41] width 187 height 17
click at [150, 49] on div "Comment Add cover Add release note Write Clearer error message when moderation …" at bounding box center [369, 182] width 631 height 326
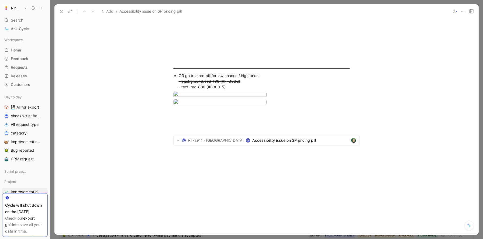
scroll to position [234, 0]
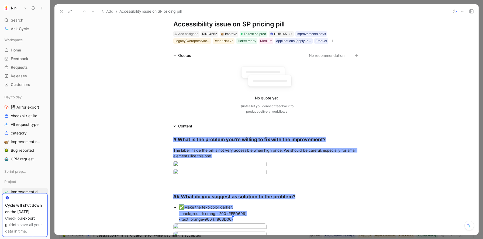
scroll to position [0, 0]
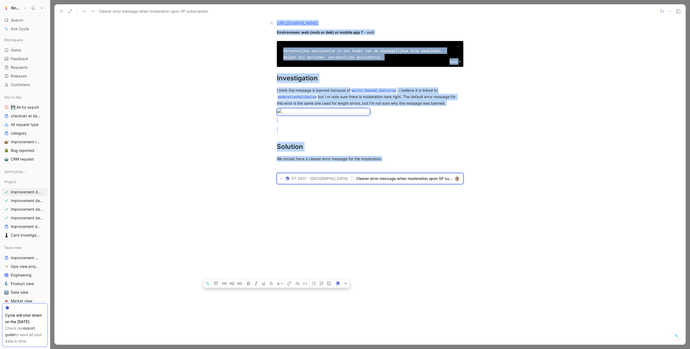
scroll to position [184, 0]
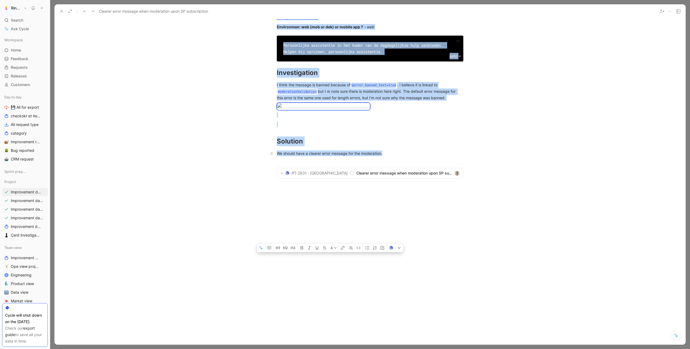
drag, startPoint x: 277, startPoint y: 175, endPoint x: 394, endPoint y: 239, distance: 133.2
click at [394, 192] on div "Description Description/summary: I’m signing in a SP for a user → Get error “ B…" at bounding box center [369, 79] width 631 height 225
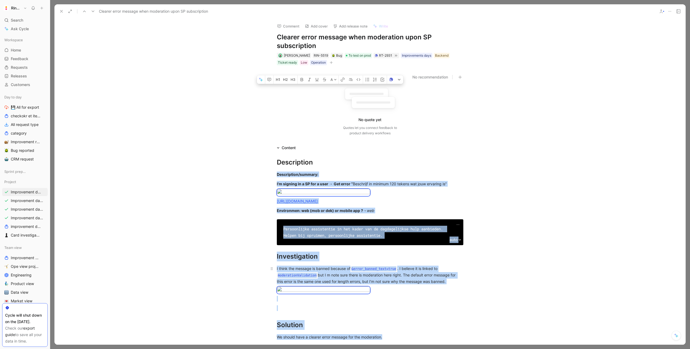
scroll to position [47, 0]
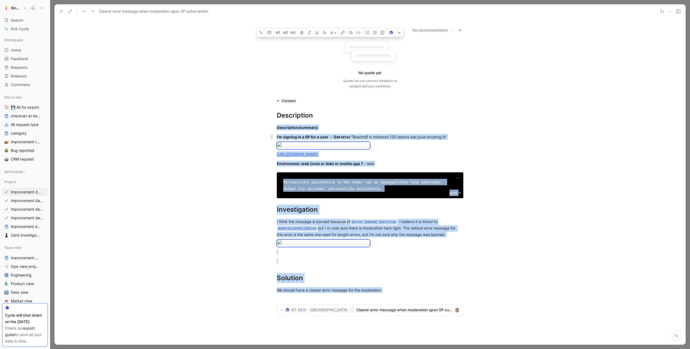
click at [320, 139] on strong "I’m signing in a SP for a user → Get error “" at bounding box center [315, 137] width 76 height 5
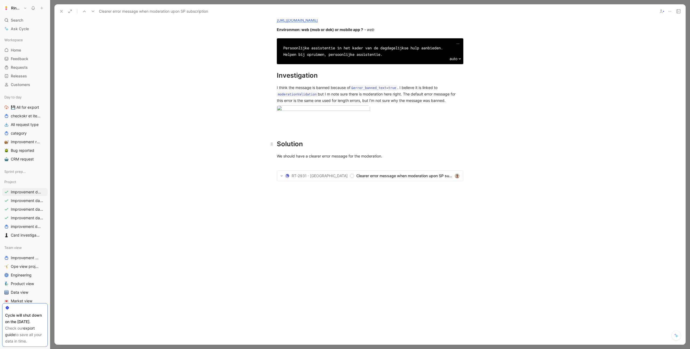
scroll to position [198, 0]
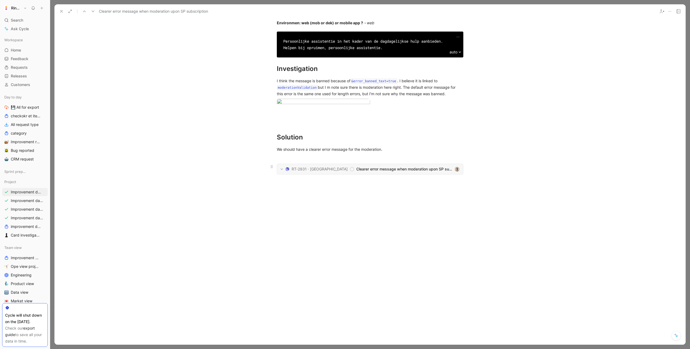
click at [364, 172] on span "Clearer error message when moderation upon SP subscription" at bounding box center [404, 169] width 96 height 6
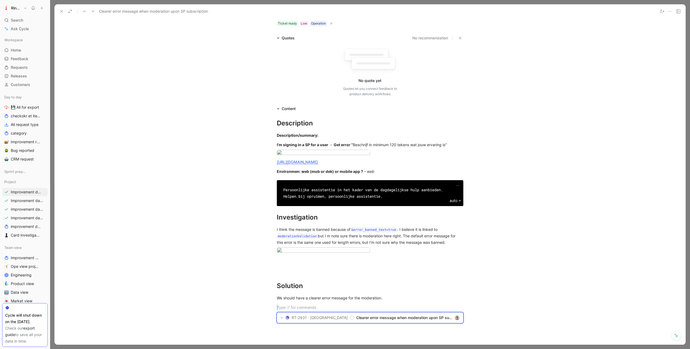
scroll to position [0, 0]
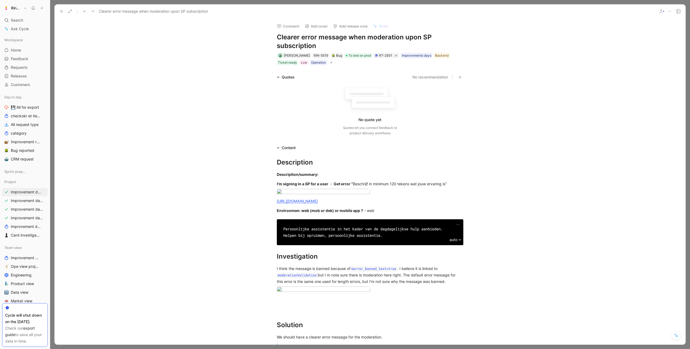
click at [64, 10] on button at bounding box center [62, 12] width 8 height 8
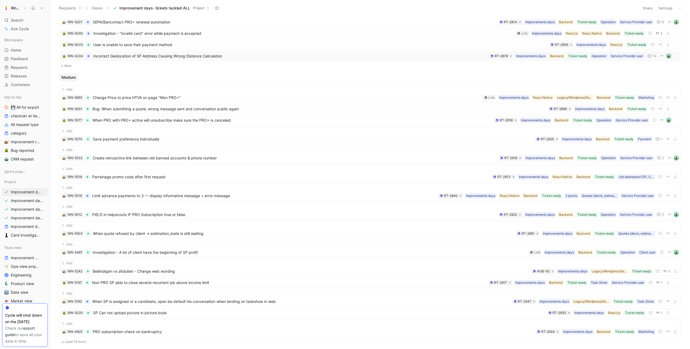
scroll to position [378, 0]
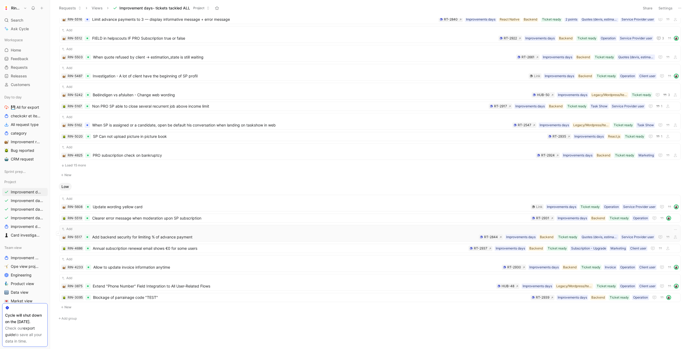
click at [140, 231] on div "Add" at bounding box center [370, 228] width 618 height 5
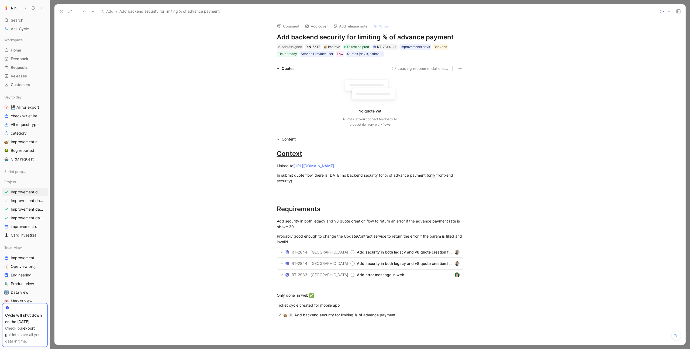
click at [364, 35] on h1 "Add backend security for limiting % of advance payment" at bounding box center [370, 37] width 187 height 9
copy h1 "Add backend security for limiting % of advance payment"
click at [295, 38] on h1 "Add backend security for limiting % of advance payment" at bounding box center [370, 37] width 187 height 9
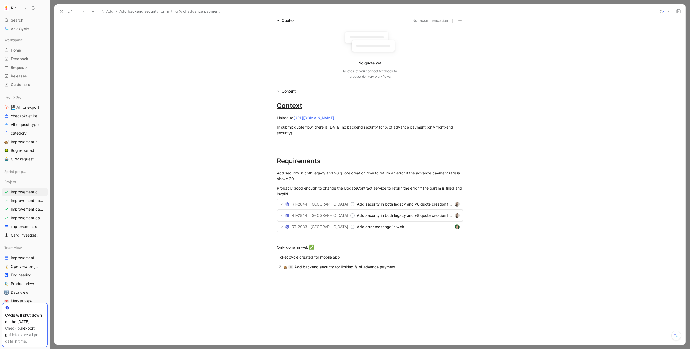
scroll to position [28, 0]
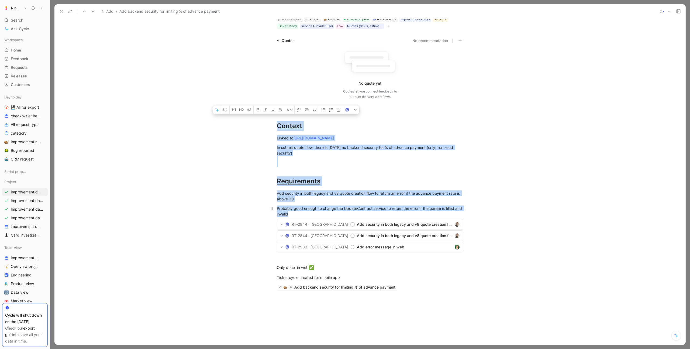
drag, startPoint x: 278, startPoint y: 125, endPoint x: 344, endPoint y: 218, distance: 113.9
click at [344, 218] on div "Context Linked to https://linear.app/ringtwice/issue/RT-2828/limit-advance-paym…" at bounding box center [369, 208] width 631 height 187
copy div "Context Linked to https://linear.app/ringtwice/issue/RT-2828/limit-advance-paym…"
click at [329, 167] on div "In submit quote flow, there is today no backend security for % of advance payme…" at bounding box center [370, 156] width 187 height 23
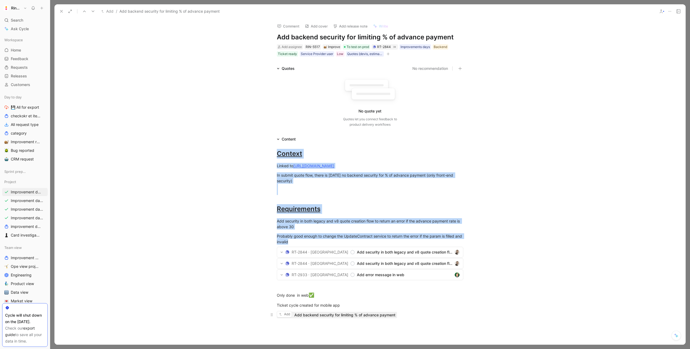
click at [347, 318] on div "Add backend security for limiting % of advance payment" at bounding box center [344, 315] width 101 height 6
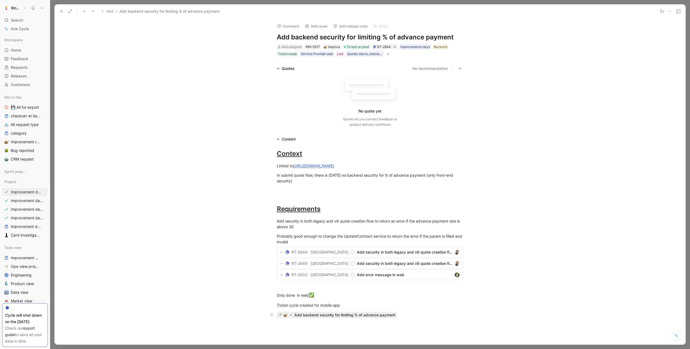
click at [327, 318] on div "Add backend security for limiting % of advance payment" at bounding box center [344, 315] width 101 height 6
click at [441, 46] on div "Backend" at bounding box center [440, 46] width 13 height 5
click at [488, 83] on div at bounding box center [489, 83] width 4 height 4
drag, startPoint x: 284, startPoint y: 296, endPoint x: 318, endPoint y: 332, distance: 49.4
click at [318, 329] on div "Context Linked to https://linear.app/ringtwice/issue/RT-2828/limit-advance-paym…" at bounding box center [369, 235] width 631 height 187
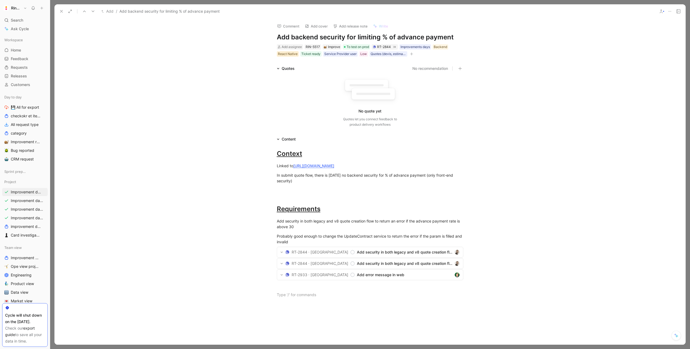
click at [289, 53] on div "React Native" at bounding box center [288, 53] width 20 height 5
click at [490, 83] on div at bounding box center [492, 83] width 4 height 4
click at [325, 184] on div "In submit quote flow, there is today no backend security for % of advance payme…" at bounding box center [370, 183] width 187 height 23
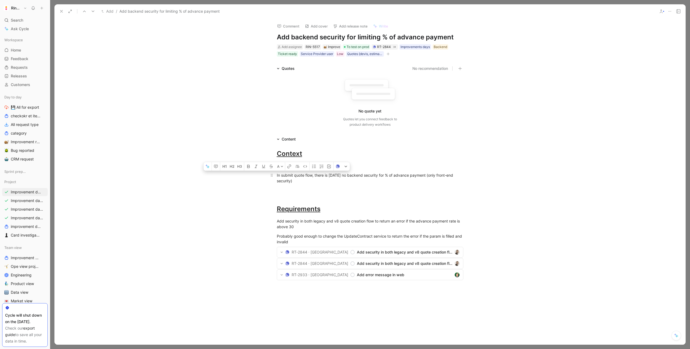
copy div "In submit quote flow, there is today no backend security for % of advance payme…"
click at [63, 11] on icon at bounding box center [61, 11] width 4 height 4
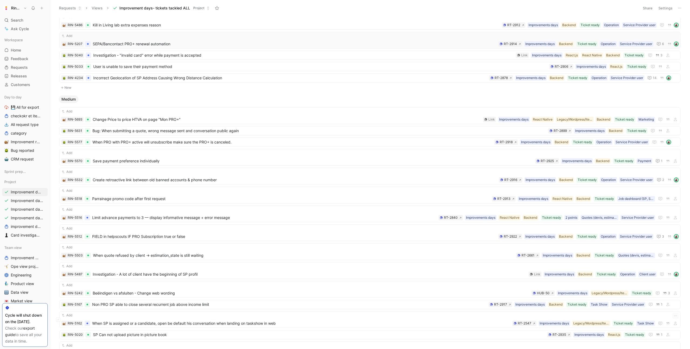
scroll to position [378, 0]
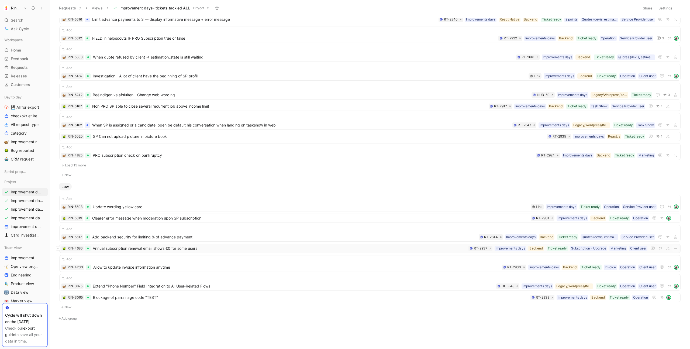
click at [152, 249] on span "Annual subscription renewal email shows €0 for some users" at bounding box center [280, 248] width 374 height 6
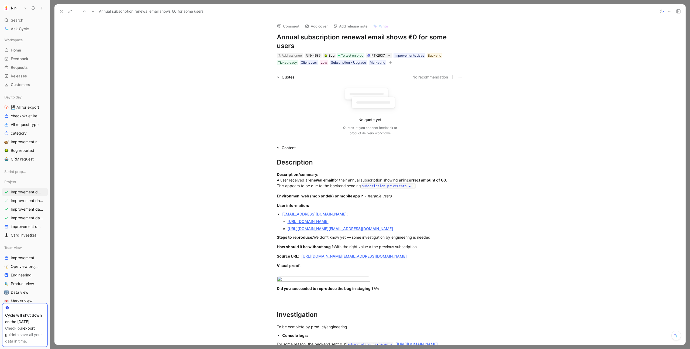
click at [296, 34] on h1 "Annual subscription renewal email shows €0 for some users" at bounding box center [370, 41] width 187 height 17
copy h1 "Annual subscription renewal email shows €0 for some users"
drag, startPoint x: 277, startPoint y: 164, endPoint x: 427, endPoint y: 258, distance: 177.4
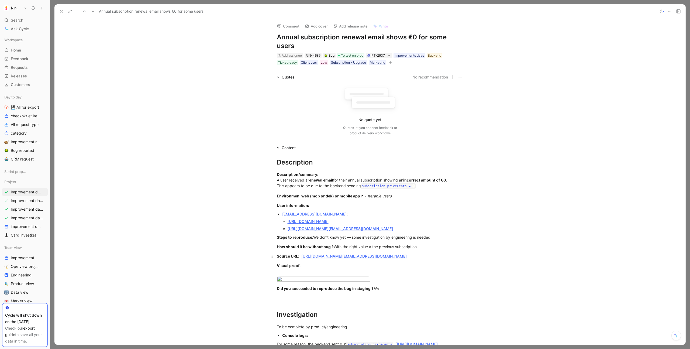
copy div "Description Description/summary: A user received a renewal email for their annu…"
click at [300, 174] on strong "Description/summary:" at bounding box center [298, 174] width 42 height 5
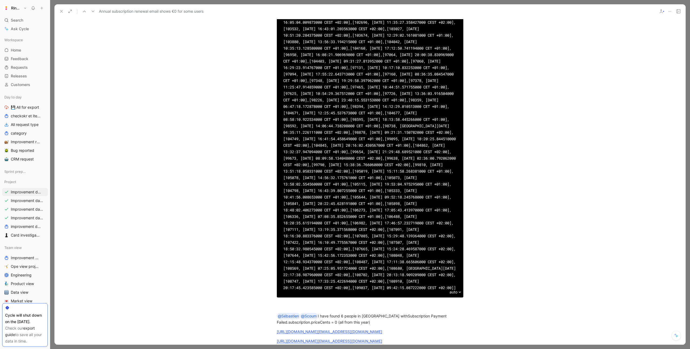
scroll to position [442, 0]
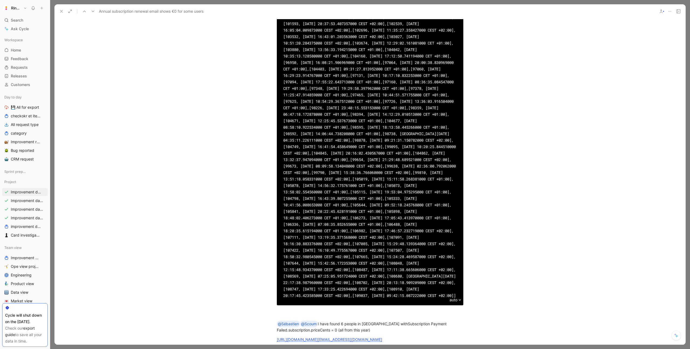
click at [62, 14] on button at bounding box center [62, 12] width 8 height 8
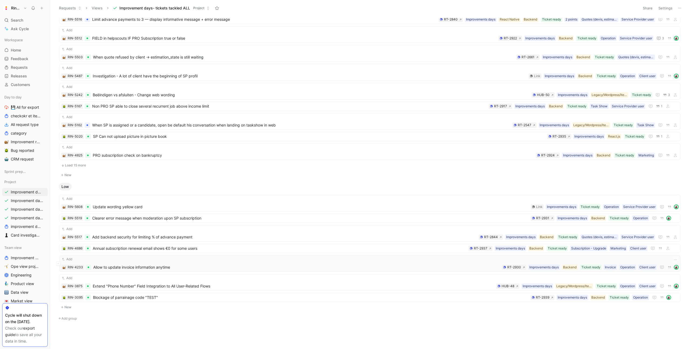
click at [162, 266] on span "Allow to update invoice information anytime" at bounding box center [296, 267] width 407 height 6
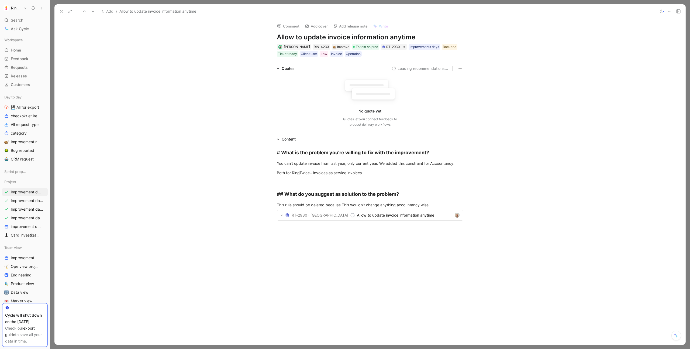
click at [293, 39] on h1 "Allow to update invoice information anytime" at bounding box center [370, 37] width 187 height 9
copy h1 "Allow to update invoice information anytime"
click at [62, 12] on use at bounding box center [61, 11] width 2 height 2
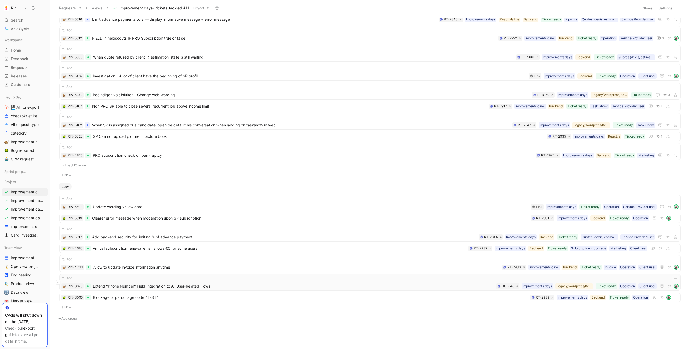
click at [135, 283] on span "Extend "Phone Number" Field Integration to All User-Related Flows" at bounding box center [294, 286] width 402 height 6
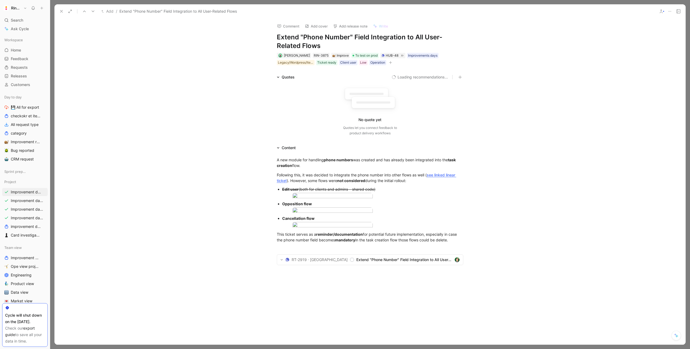
click at [302, 43] on h1 "Extend "Phone Number" Field Integration to All User-Related Flows" at bounding box center [370, 41] width 187 height 17
copy h1 "Extend "Phone Number" Field Integration to All User-Related Flows"
click at [359, 172] on div "Following this, it was decided to integrate the phone number into other flows a…" at bounding box center [370, 177] width 187 height 11
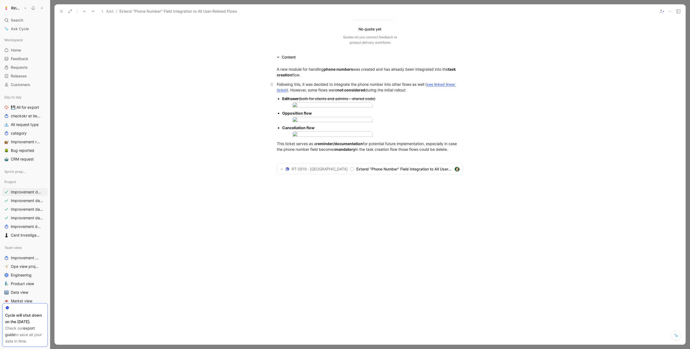
scroll to position [154, 0]
click at [372, 172] on span "Extend "Phone Number" Field Integration to All User-Related Flows" at bounding box center [404, 169] width 96 height 6
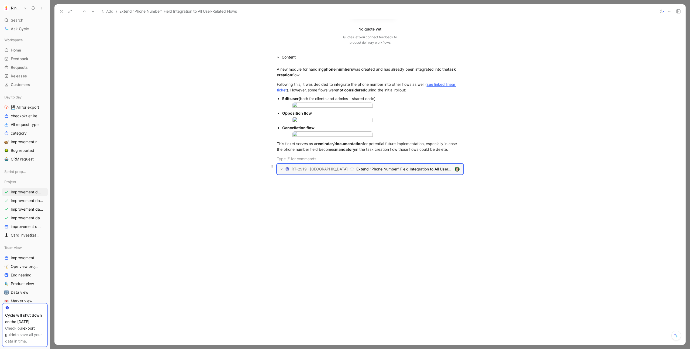
click at [356, 172] on span "Extend "Phone Number" Field Integration to All User-Related Flows" at bounding box center [404, 169] width 96 height 6
click at [61, 11] on use at bounding box center [61, 11] width 2 height 2
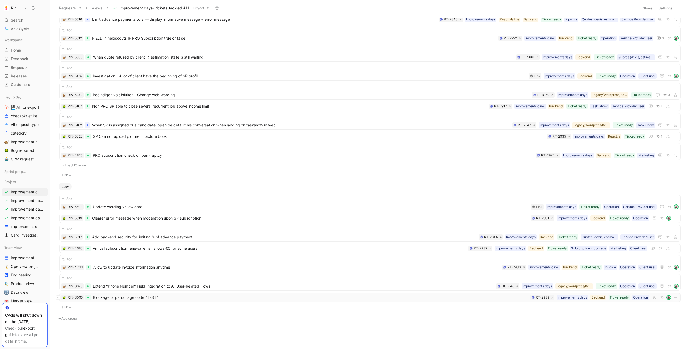
click at [128, 297] on span "Blockage of parrainage code "TEST"" at bounding box center [310, 297] width 435 height 6
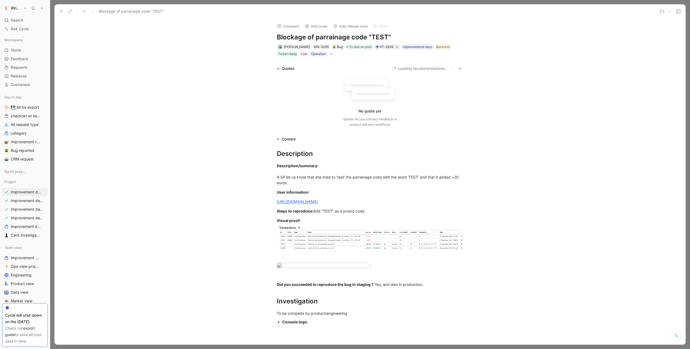
click at [312, 35] on h1 "Blockage of parrainage code "TEST"" at bounding box center [370, 37] width 187 height 9
copy h1 "Blockage of parrainage code "TEST""
click at [63, 10] on use at bounding box center [61, 11] width 2 height 2
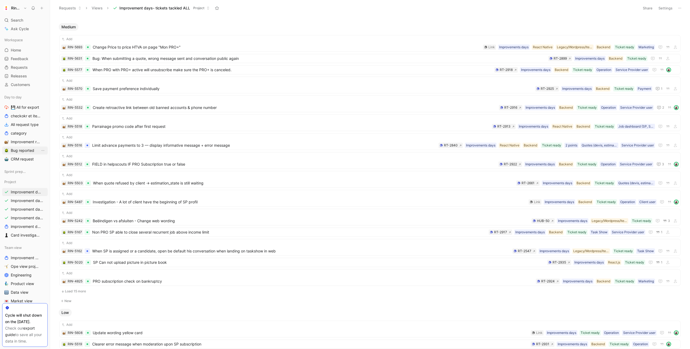
scroll to position [269, 0]
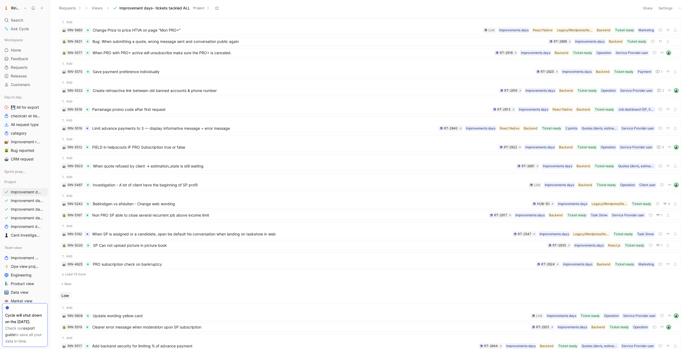
click at [71, 274] on button "Load 15 more" at bounding box center [370, 274] width 622 height 6
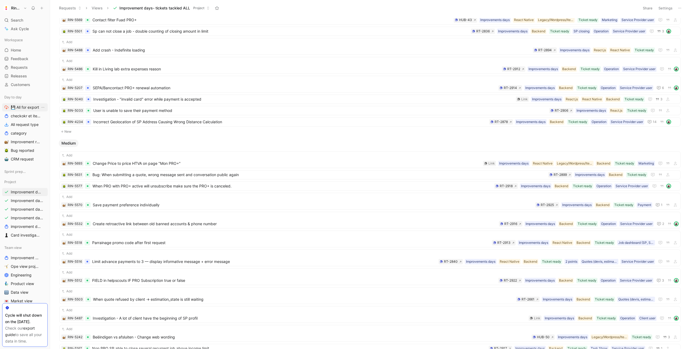
scroll to position [0, 0]
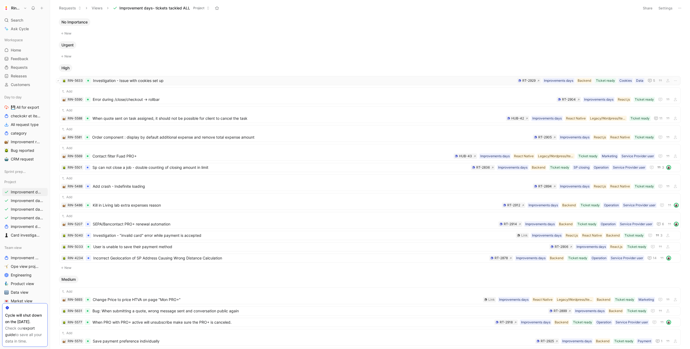
click at [59, 81] on icon at bounding box center [58, 81] width 2 height 2
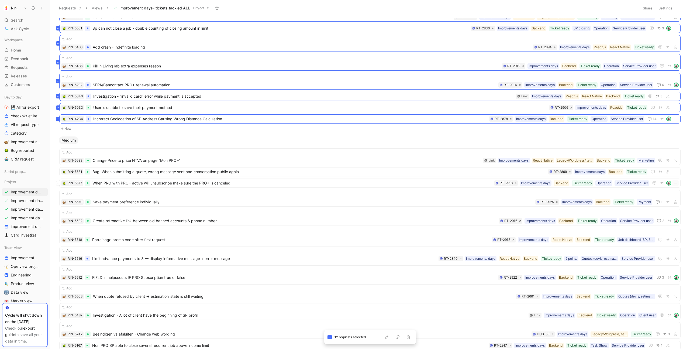
scroll to position [153, 0]
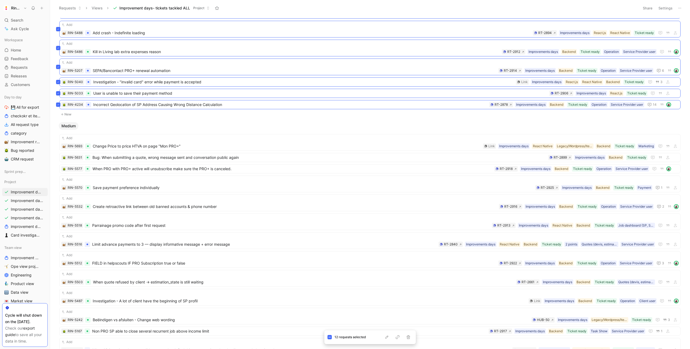
click at [57, 148] on div "Add RIN-5693 Change Price to price HTVA on page "Mon PRO+" Marketing Ticket rea…" at bounding box center [370, 317] width 627 height 374
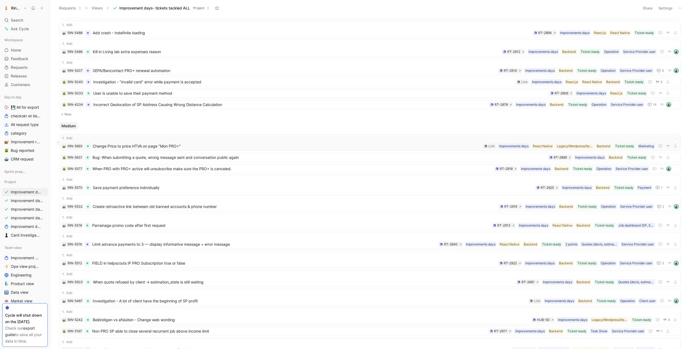
click at [59, 142] on button at bounding box center [58, 142] width 4 height 4
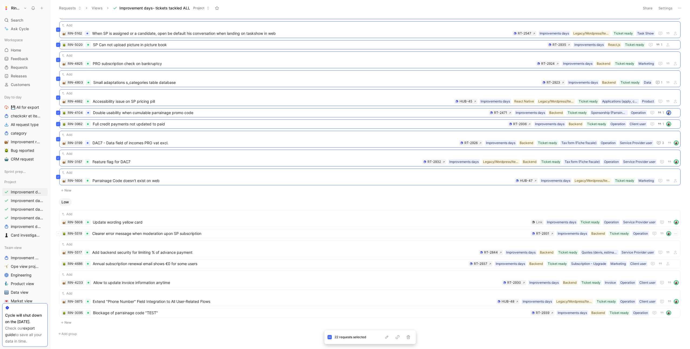
scroll to position [483, 0]
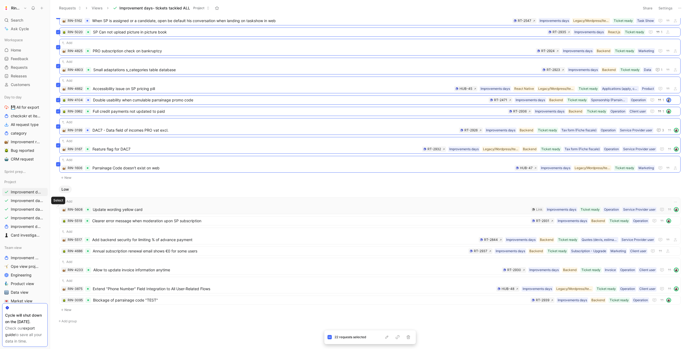
click at [59, 206] on icon at bounding box center [58, 206] width 2 height 2
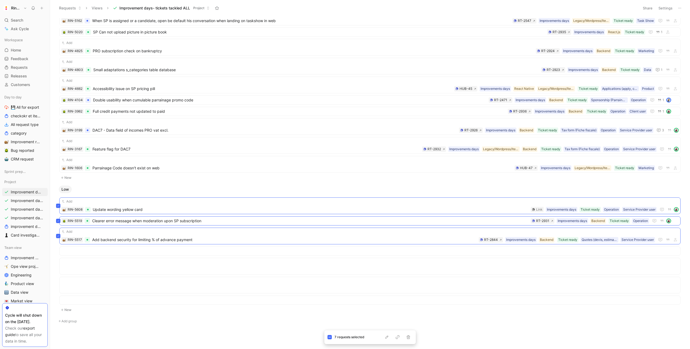
scroll to position [0, 0]
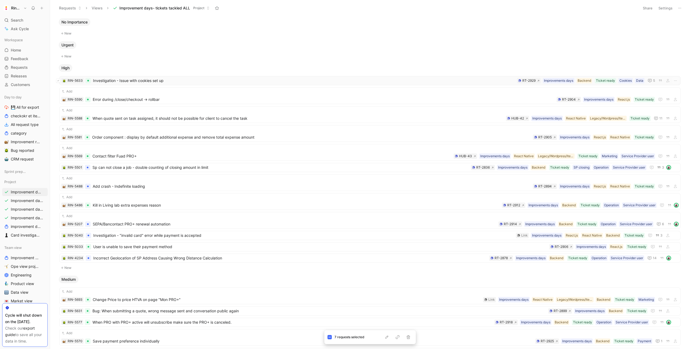
click at [59, 80] on icon at bounding box center [58, 81] width 2 height 2
click at [58, 168] on icon at bounding box center [58, 167] width 2 height 2
click at [59, 235] on icon at bounding box center [58, 235] width 2 height 1
click at [59, 246] on icon at bounding box center [58, 246] width 2 height 1
click at [58, 258] on icon at bounding box center [58, 258] width 2 height 1
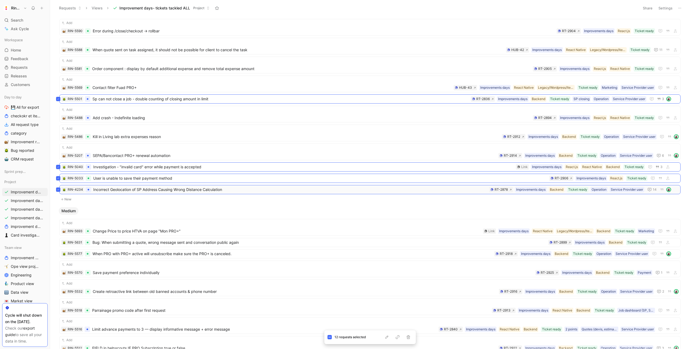
scroll to position [90, 0]
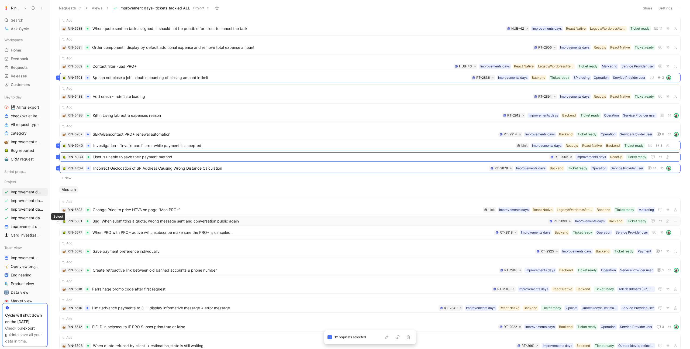
click at [60, 221] on button at bounding box center [58, 221] width 4 height 4
click at [58, 232] on icon at bounding box center [58, 232] width 2 height 1
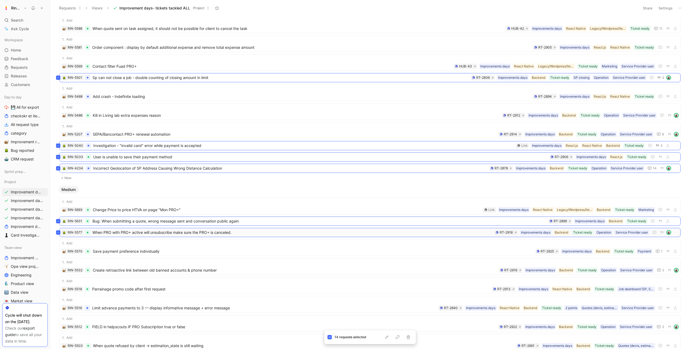
scroll to position [179, 0]
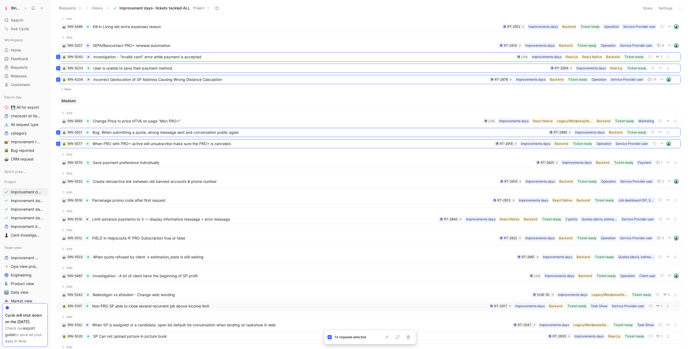
click at [59, 306] on icon at bounding box center [58, 306] width 2 height 2
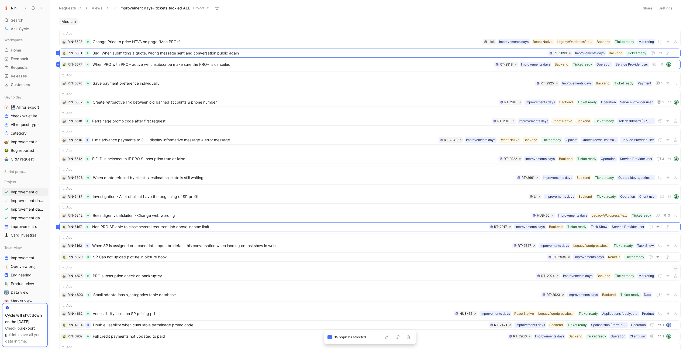
scroll to position [266, 0]
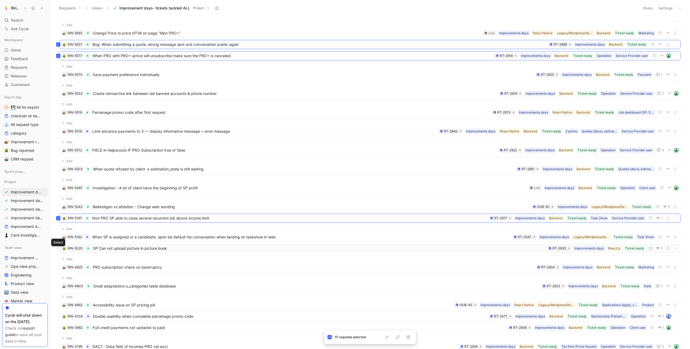
click at [59, 250] on button at bounding box center [58, 248] width 4 height 4
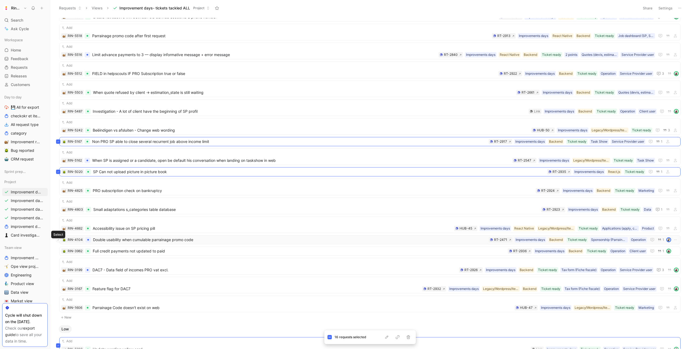
click at [59, 240] on icon at bounding box center [58, 240] width 2 height 2
click at [59, 252] on icon at bounding box center [58, 251] width 2 height 2
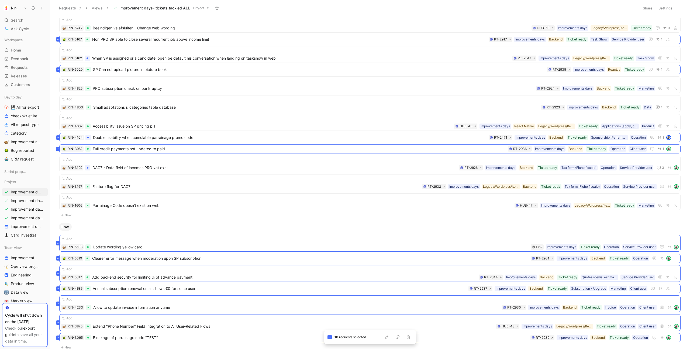
scroll to position [461, 0]
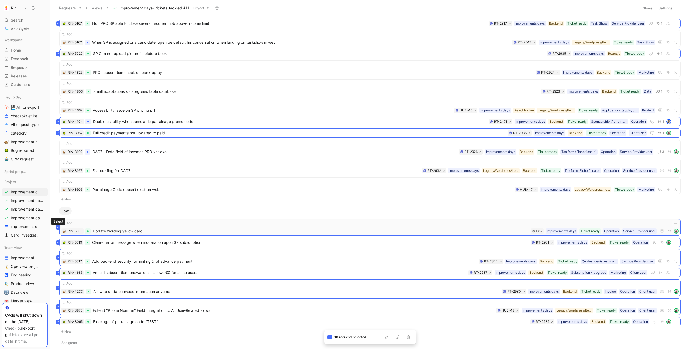
click at [58, 227] on icon at bounding box center [58, 227] width 2 height 1
click at [58, 258] on icon at bounding box center [58, 257] width 2 height 1
click at [58, 287] on icon at bounding box center [58, 288] width 2 height 2
click at [59, 307] on icon at bounding box center [58, 307] width 2 height 2
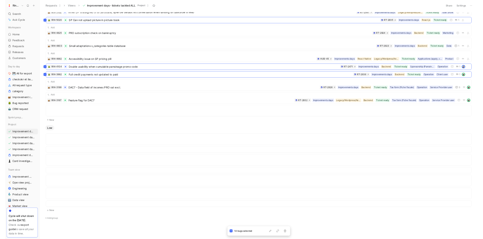
scroll to position [0, 0]
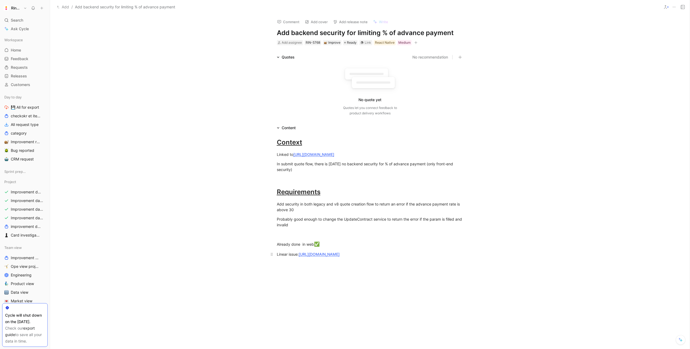
click at [339, 256] on link "[URL][DOMAIN_NAME]" at bounding box center [319, 254] width 41 height 5
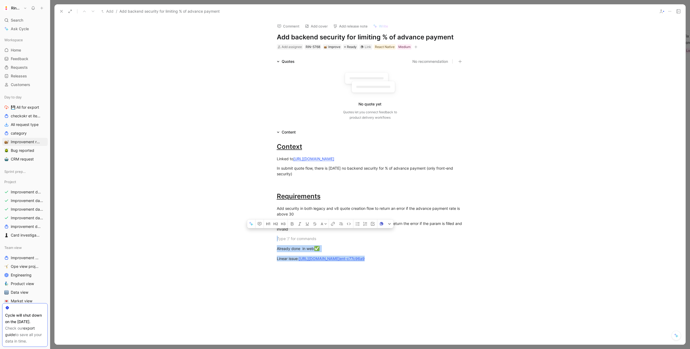
drag, startPoint x: 285, startPoint y: 245, endPoint x: 329, endPoint y: 291, distance: 63.5
click at [329, 291] on div "A Context Linked to [URL][DOMAIN_NAME] In submit quote flow, there is [DATE] no…" at bounding box center [369, 253] width 631 height 237
click at [669, 11] on icon at bounding box center [670, 11] width 4 height 4
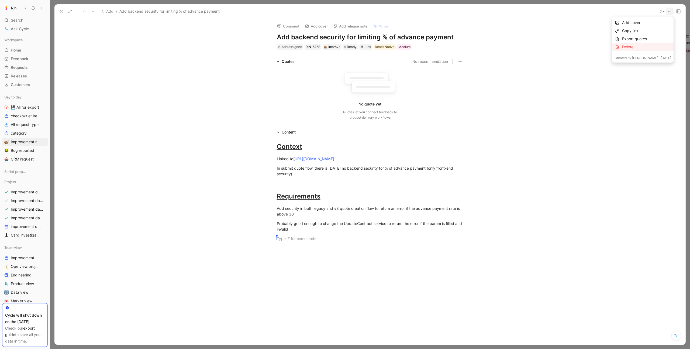
click at [646, 44] on div "Delete" at bounding box center [646, 47] width 49 height 6
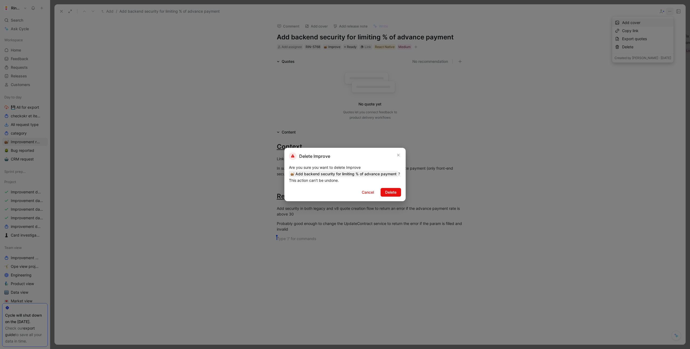
click at [395, 194] on span "Delete" at bounding box center [390, 192] width 11 height 6
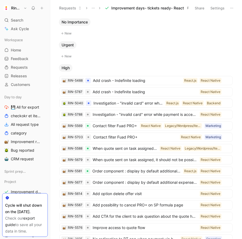
drag, startPoint x: 49, startPoint y: 6, endPoint x: 0, endPoint y: 11, distance: 48.8
click at [0, 11] on nav "Ringtwice Search ⌘ K Ask Cycle Workspace Home G then H Feedback G then F Reques…" at bounding box center [25, 119] width 50 height 239
click at [50, 9] on use at bounding box center [49, 7] width 3 height 3
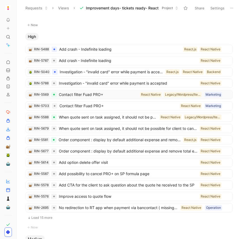
scroll to position [32, 0]
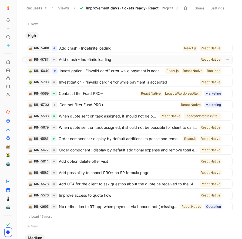
click at [102, 58] on span "Add crash - Indefinite loading" at bounding box center [128, 59] width 138 height 6
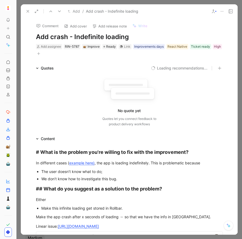
click at [27, 13] on icon at bounding box center [28, 11] width 4 height 4
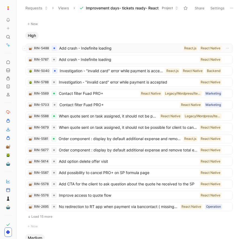
click at [96, 49] on span "Add crash - Indefinite loading" at bounding box center [120, 48] width 122 height 6
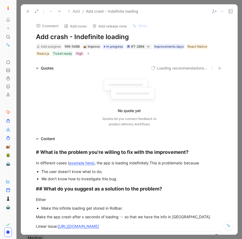
click at [86, 35] on h1 "Add crash - Indefinite loading" at bounding box center [129, 37] width 187 height 9
copy h1 "Add crash - Indefinite loading"
click at [28, 11] on icon at bounding box center [28, 11] width 4 height 4
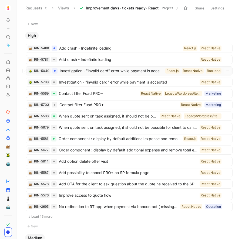
click at [81, 71] on span "Investigation - "invalid card" error while payment is accepted" at bounding box center [111, 71] width 103 height 6
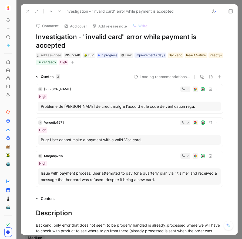
click at [93, 40] on h1 "Investigation - "invalid card" error while payment is accepted" at bounding box center [129, 41] width 187 height 17
copy h1 "Investigation - "invalid card" error while payment is accepted"
click at [28, 9] on icon at bounding box center [28, 11] width 4 height 4
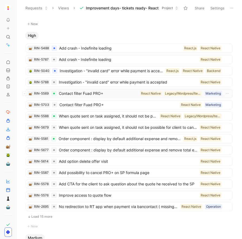
click at [82, 94] on span "Contact filter Fuad PRO+" at bounding box center [98, 93] width 79 height 6
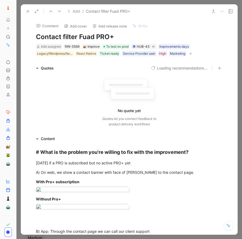
click at [97, 39] on h1 "Contact filter Fuad PRO+" at bounding box center [129, 37] width 187 height 9
copy h1 "Contact filter Fuad PRO+"
click at [27, 10] on icon at bounding box center [28, 11] width 4 height 4
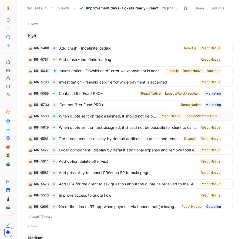
click at [94, 117] on span "When quote sent on task assigned, it should not be possible for client to cance…" at bounding box center [108, 116] width 98 height 6
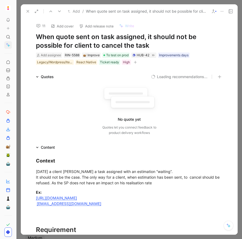
click at [92, 38] on h1 "When quote sent on task assigned, it should not be possible for client to cance…" at bounding box center [129, 41] width 187 height 17
copy h1 "When quote sent on task assigned, it should not be possible for client to cance…"
click at [27, 10] on use at bounding box center [28, 11] width 2 height 2
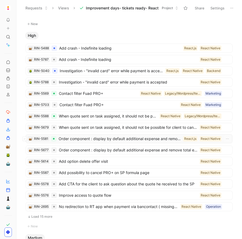
click at [88, 143] on div "RIN-5581 Order component : display by default additional expense and remove tot…" at bounding box center [129, 138] width 207 height 9
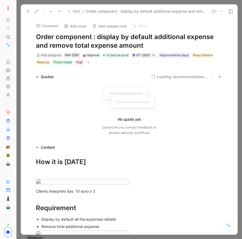
click at [126, 40] on h1 "Order component : display by default additional expense and remove total expens…" at bounding box center [129, 41] width 187 height 17
copy h1 "Order component : display by default additional expense and remove total expens…"
click at [27, 11] on icon at bounding box center [28, 11] width 4 height 4
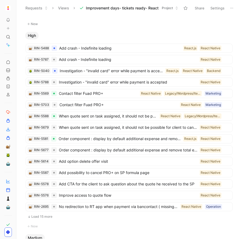
click at [50, 215] on button "Load 15 more" at bounding box center [129, 217] width 207 height 6
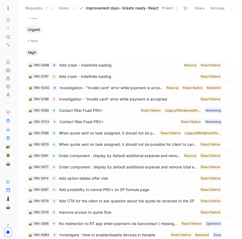
scroll to position [19, 0]
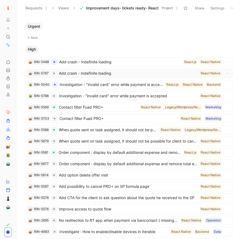
click at [81, 73] on span "Add crash - Indefinite loading" at bounding box center [128, 73] width 138 height 6
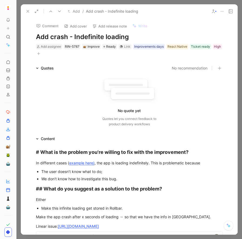
click at [28, 11] on icon at bounding box center [28, 11] width 4 height 4
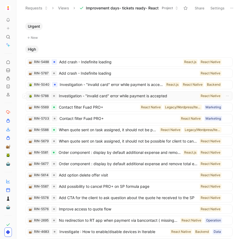
click at [64, 95] on span "Investigation - "invalid card" error while payment is accepted" at bounding box center [128, 96] width 138 height 6
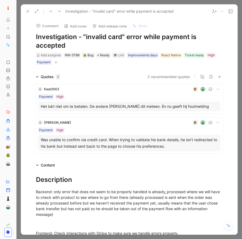
click at [28, 11] on icon at bounding box center [28, 11] width 4 height 4
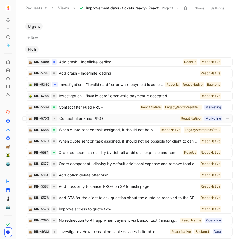
click at [80, 117] on span "Contact filter Fuad PRO+" at bounding box center [118, 118] width 118 height 6
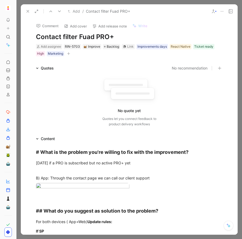
click at [29, 11] on icon at bounding box center [28, 11] width 4 height 4
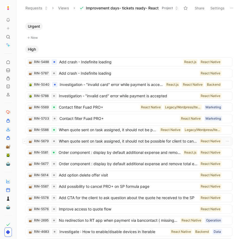
click at [77, 140] on span "When quote sent on task assigned, it should not be possible for client to cance…" at bounding box center [128, 141] width 138 height 6
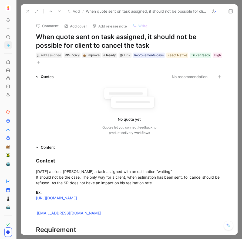
click at [26, 10] on icon at bounding box center [28, 11] width 4 height 4
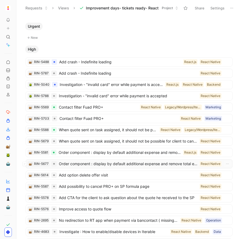
click at [87, 164] on span "Order component : display by default additional expense and remove total expens…" at bounding box center [128, 164] width 138 height 6
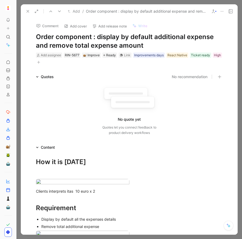
click at [28, 12] on icon at bounding box center [28, 11] width 4 height 4
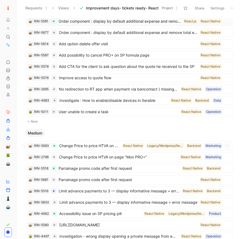
scroll to position [150, 0]
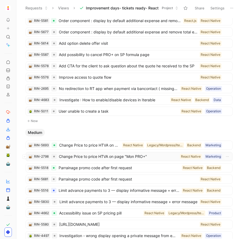
click at [85, 157] on span "Change Price to price HTVA on page "Mon PRO+"" at bounding box center [118, 156] width 119 height 6
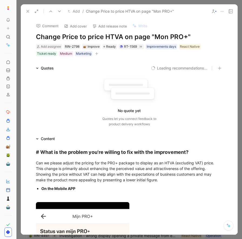
click at [115, 37] on h1 "Change Price to price HTVA on page "Mon PRO+"" at bounding box center [129, 37] width 187 height 9
copy h1 "Change Price to price HTVA on page "Mon PRO+""
click at [26, 10] on icon at bounding box center [28, 11] width 4 height 4
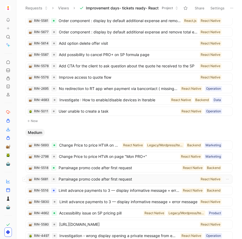
click at [91, 180] on span "Parrainage promo code after first request" at bounding box center [128, 179] width 139 height 6
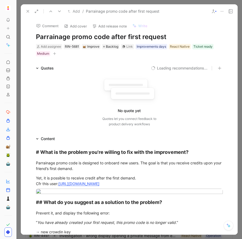
click at [113, 37] on h1 "Parrainage promo code after first request" at bounding box center [129, 37] width 187 height 9
copy h1 "Parrainage promo code after first request"
click at [28, 10] on icon at bounding box center [28, 11] width 4 height 4
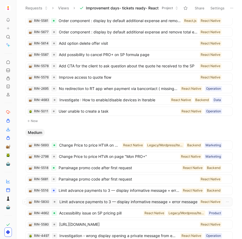
click at [78, 203] on span "Limit advance payments to 3 — display informative message + error message" at bounding box center [128, 202] width 138 height 6
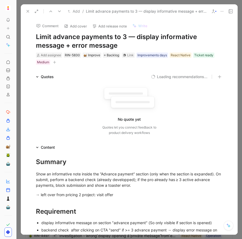
click at [91, 42] on h1 "Limit advance payments to 3 — display informative message + error message" at bounding box center [129, 41] width 187 height 17
copy h1 "Limit advance payments to 3 — display informative message + error message"
click at [27, 11] on use at bounding box center [28, 11] width 2 height 2
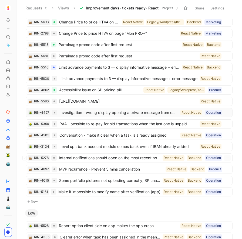
scroll to position [234, 0]
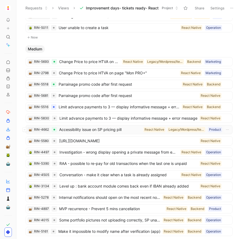
click at [87, 132] on span "Accessibility issue on SP pricing pill" at bounding box center [100, 129] width 82 height 6
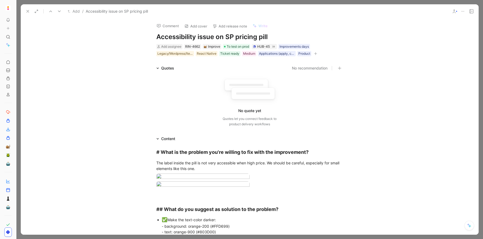
click at [195, 37] on h1 "Accessibility issue on SP pricing pill" at bounding box center [249, 37] width 187 height 9
copy h1 "Accessibility issue on SP pricing pill"
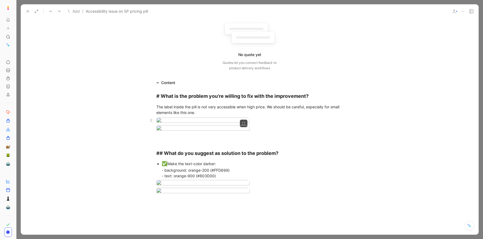
scroll to position [59, 0]
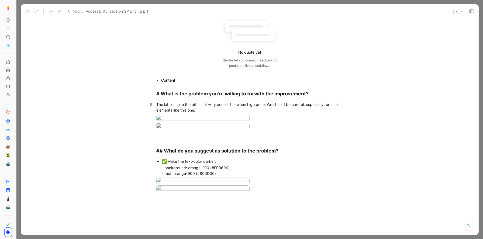
click at [168, 102] on div "The label inside the pill is not very accessible when high price. We should be …" at bounding box center [249, 107] width 187 height 11
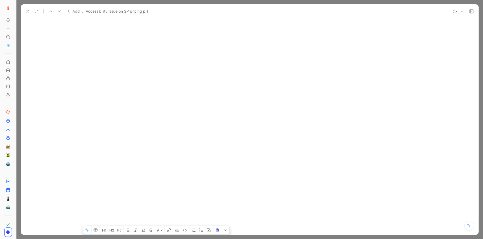
scroll to position [550, 0]
drag, startPoint x: 157, startPoint y: 95, endPoint x: 255, endPoint y: 137, distance: 106.5
copy div "# What is the problem you're willing to fix with the improvement? The label ins…"
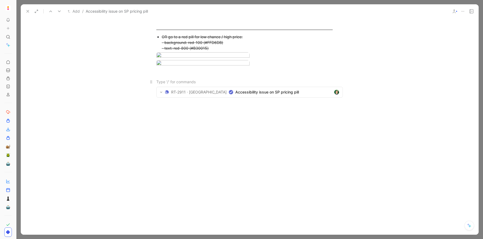
scroll to position [532, 0]
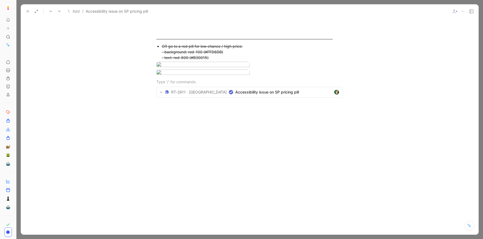
click at [196, 116] on div at bounding box center [250, 147] width 458 height 72
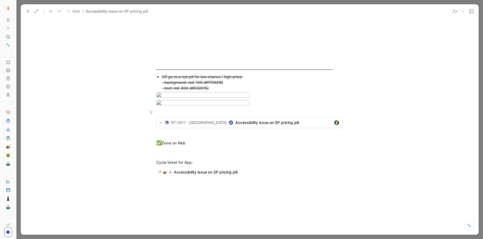
scroll to position [0, 0]
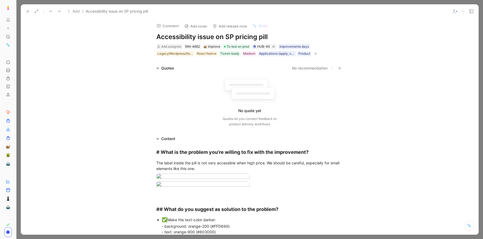
click at [28, 13] on icon at bounding box center [28, 11] width 4 height 4
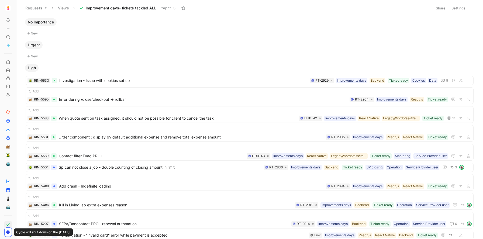
click at [19, 8] on use at bounding box center [17, 7] width 3 height 3
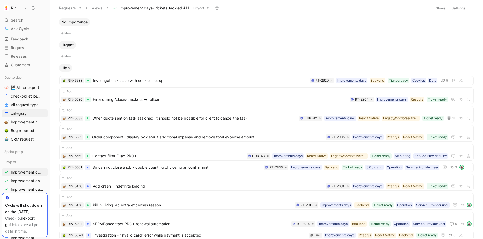
scroll to position [32, 0]
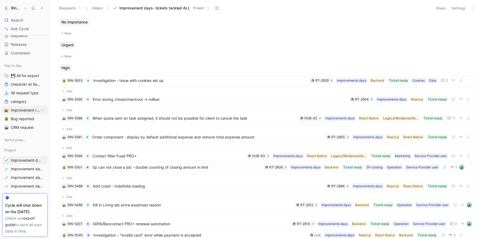
click at [23, 111] on span "Improvement request" at bounding box center [25, 110] width 29 height 5
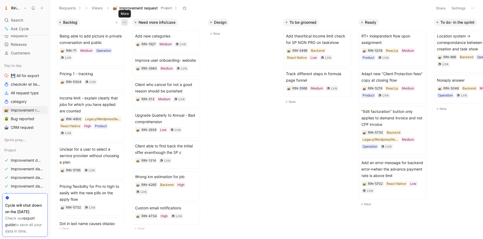
click at [124, 21] on icon "button" at bounding box center [124, 22] width 4 height 4
click at [116, 20] on button "button" at bounding box center [116, 22] width 5 height 5
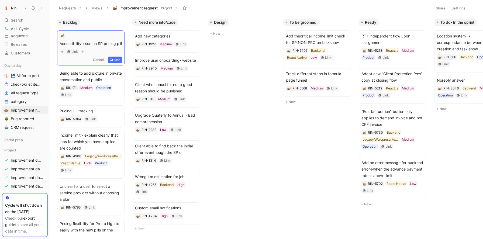
click at [117, 59] on button "Create" at bounding box center [115, 60] width 14 height 6
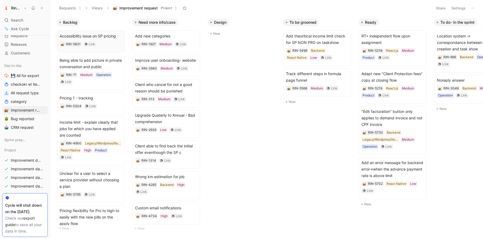
click at [98, 35] on span "Accessibility issue on SP pricing pill" at bounding box center [91, 36] width 63 height 6
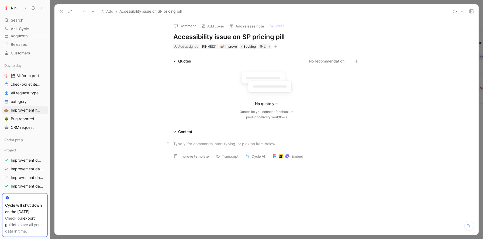
click at [198, 144] on div at bounding box center [266, 144] width 187 height 6
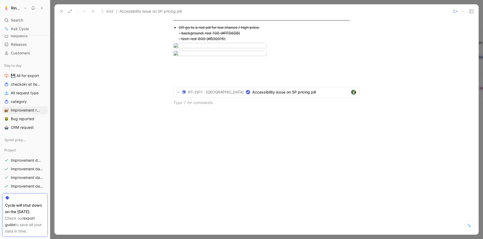
scroll to position [479, 0]
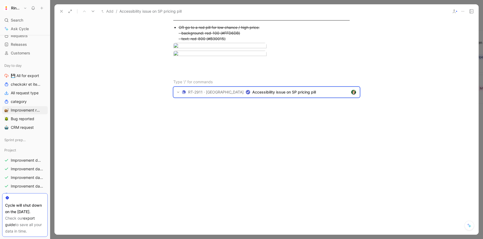
drag, startPoint x: 194, startPoint y: 143, endPoint x: 222, endPoint y: 179, distance: 45.9
click at [222, 179] on div "# What is the problem you're willing to fix with the improvement? The label ins…" at bounding box center [266, 20] width 424 height 326
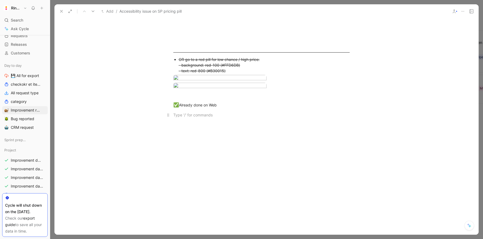
scroll to position [0, 0]
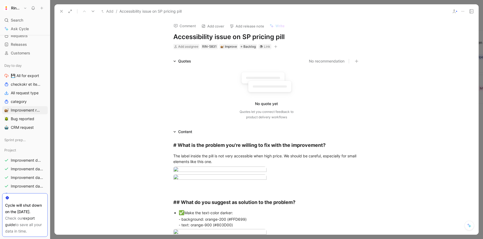
click at [276, 46] on icon "button" at bounding box center [275, 46] width 3 height 3
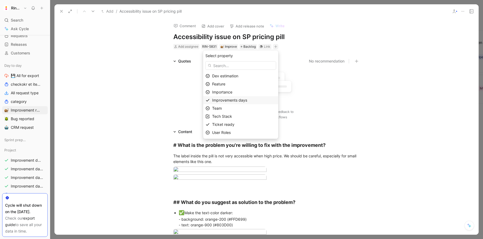
click at [241, 97] on div "Improvements days" at bounding box center [240, 100] width 75 height 8
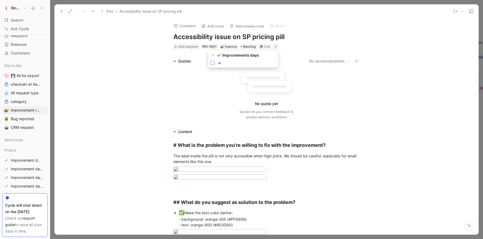
click at [212, 62] on icon at bounding box center [212, 62] width 3 height 3
click at [211, 61] on input "checkbox" at bounding box center [211, 61] width 0 height 0
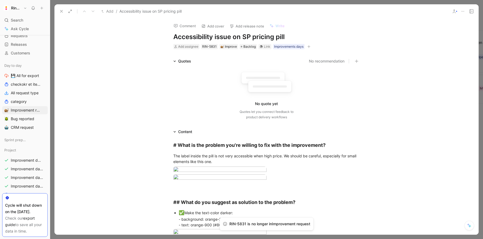
click at [308, 46] on icon "button" at bounding box center [308, 46] width 3 height 3
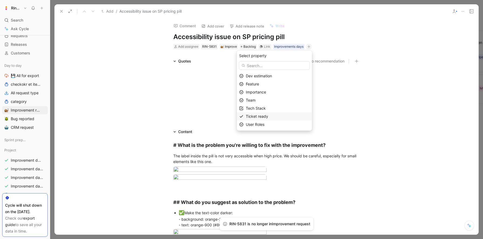
click at [267, 116] on span "Ticket ready" at bounding box center [257, 116] width 22 height 5
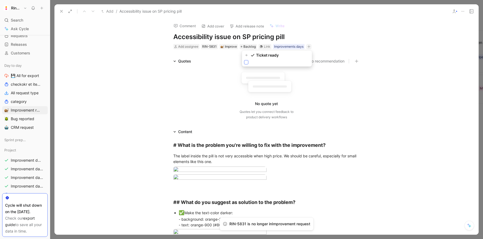
click at [247, 61] on icon at bounding box center [246, 62] width 3 height 3
click at [244, 60] on input "checkbox" at bounding box center [244, 60] width 0 height 0
click at [332, 44] on button "button" at bounding box center [331, 46] width 5 height 5
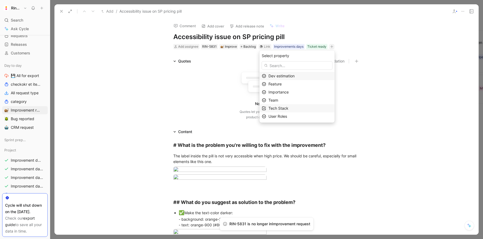
click at [286, 107] on span "Tech Stack" at bounding box center [279, 108] width 20 height 5
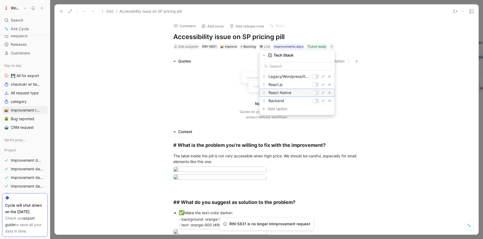
click at [316, 91] on div at bounding box center [316, 92] width 8 height 5
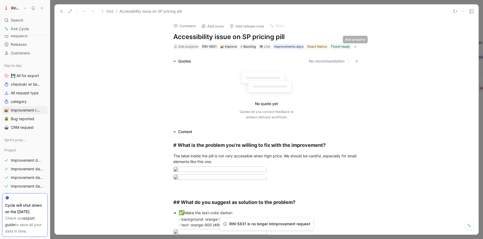
click at [356, 46] on icon "button" at bounding box center [355, 46] width 3 height 3
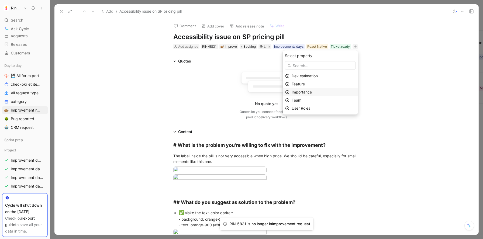
click at [312, 91] on span "Importance" at bounding box center [302, 92] width 20 height 5
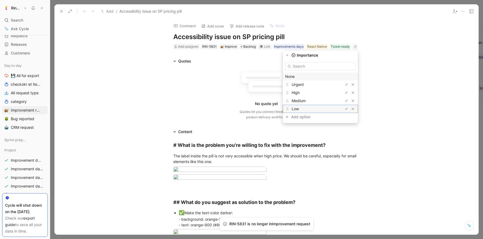
click at [307, 107] on div "Low" at bounding box center [312, 109] width 40 height 6
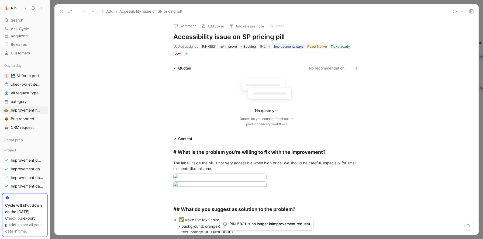
click at [60, 12] on icon at bounding box center [61, 11] width 4 height 4
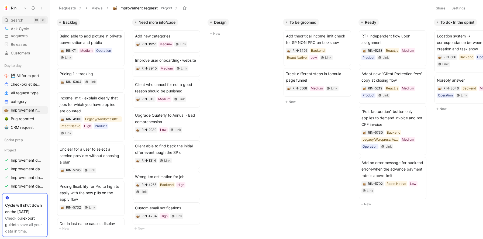
click at [15, 20] on span "Search" at bounding box center [17, 20] width 12 height 6
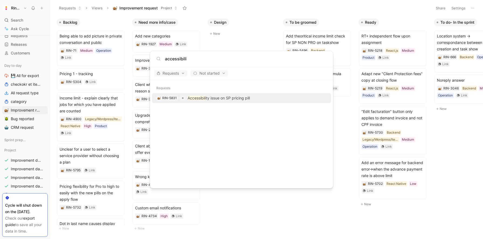
type input "accessibili"
click at [218, 97] on p "Accessibili ty issue on SP pricing pill" at bounding box center [219, 98] width 62 height 6
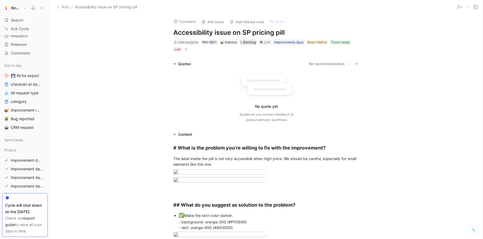
click at [253, 41] on span "Backlog" at bounding box center [249, 42] width 12 height 5
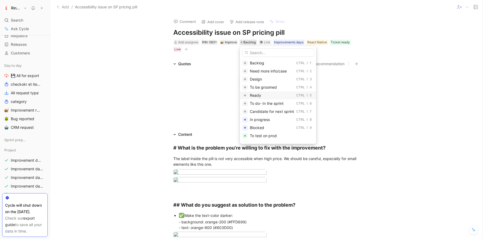
click at [255, 94] on span "Ready" at bounding box center [255, 95] width 11 height 5
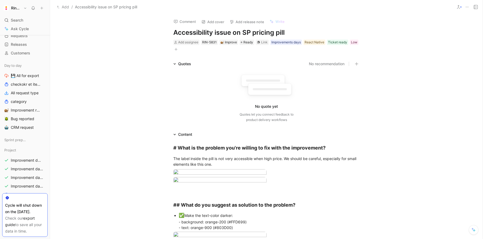
click at [214, 31] on h1 "Accessibility issue on SP pricing pill" at bounding box center [266, 32] width 187 height 9
copy h1 "Accessibility issue on SP pricing pill"
click at [221, 153] on h2 "# What is the problem you're willing to fix with the improvement?" at bounding box center [266, 148] width 207 height 12
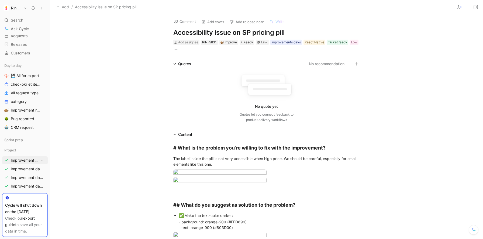
click at [27, 157] on link "Improvement days- tickets tackled ALL" at bounding box center [25, 160] width 46 height 8
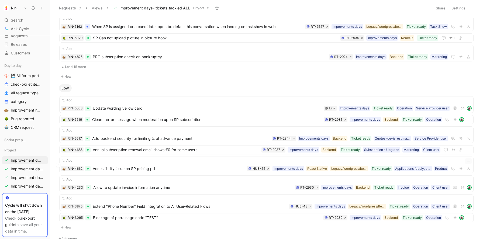
scroll to position [507, 0]
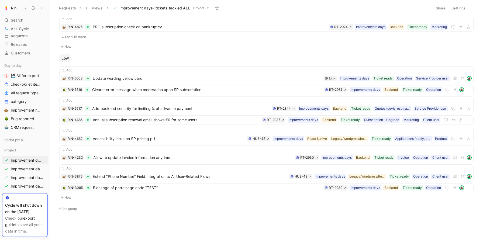
click at [68, 196] on button "New" at bounding box center [267, 197] width 416 height 6
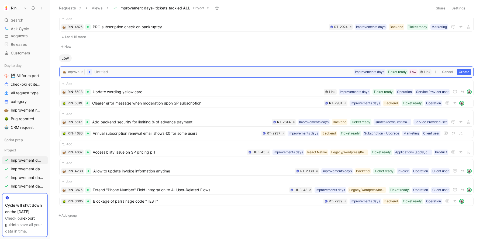
click at [448, 73] on button "Cancel" at bounding box center [447, 72] width 15 height 6
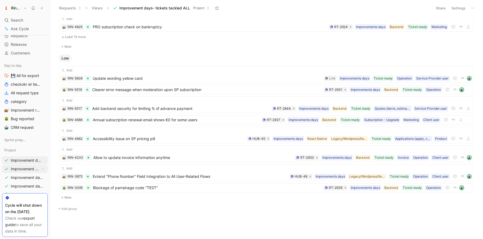
click at [30, 170] on span "Improvement days- tickets ready- React" at bounding box center [25, 168] width 29 height 5
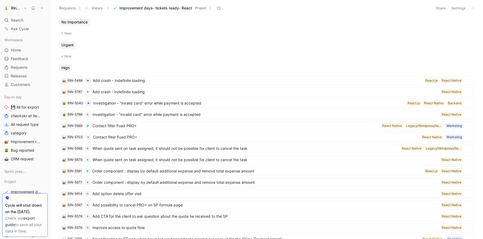
scroll to position [366, 0]
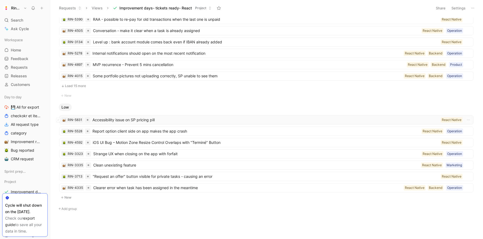
click at [133, 118] on span "Accessibility issue on SP pricing pill" at bounding box center [265, 120] width 346 height 6
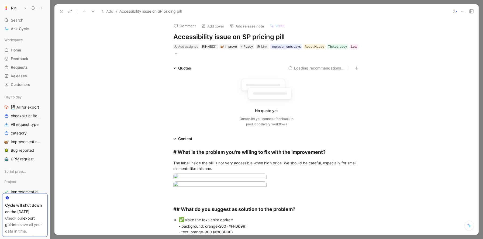
click at [62, 10] on icon at bounding box center [61, 11] width 4 height 4
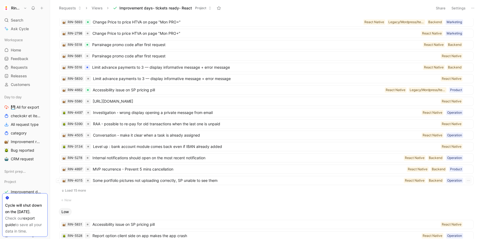
scroll to position [260, 0]
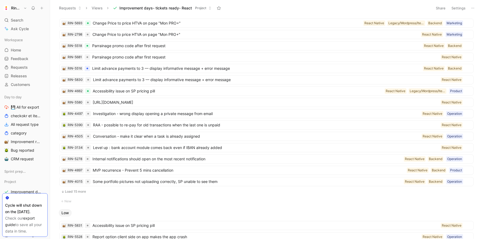
click at [76, 193] on button "Load 15 more" at bounding box center [266, 191] width 414 height 6
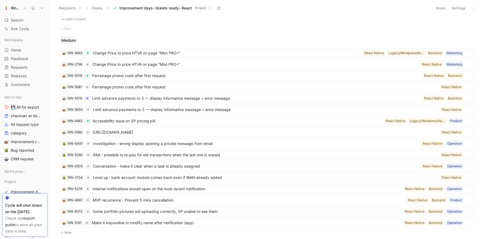
scroll to position [367, 0]
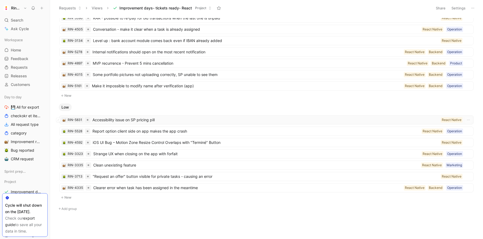
click at [133, 121] on span "Accessibility issue on SP pricing pill" at bounding box center [265, 120] width 346 height 6
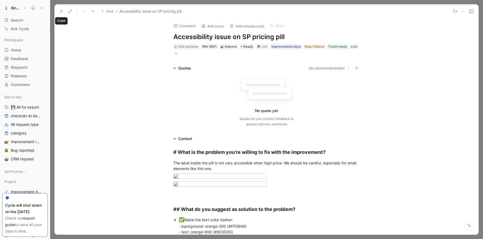
click at [63, 11] on icon at bounding box center [61, 11] width 4 height 4
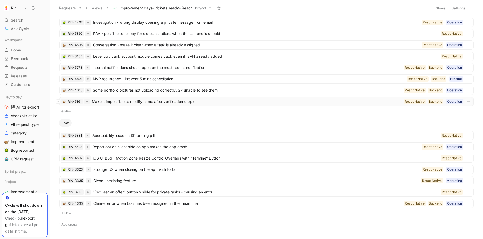
scroll to position [348, 0]
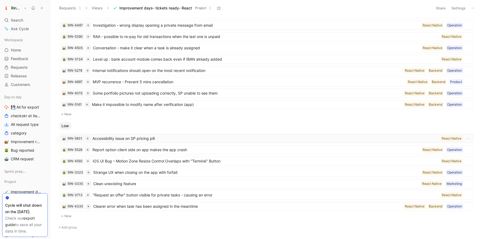
click at [124, 138] on span "Accessibility issue on SP pricing pill" at bounding box center [265, 138] width 346 height 6
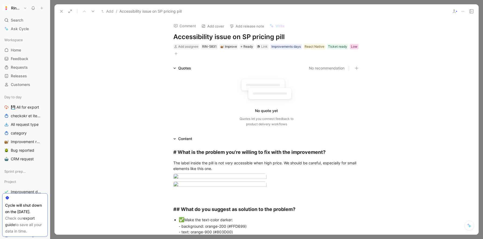
click at [352, 46] on div "Low" at bounding box center [354, 46] width 6 height 5
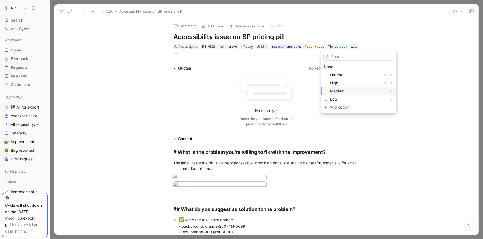
click at [340, 90] on span "Medium" at bounding box center [337, 91] width 14 height 5
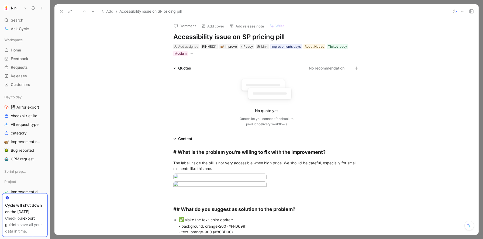
click at [62, 11] on use at bounding box center [61, 11] width 2 height 2
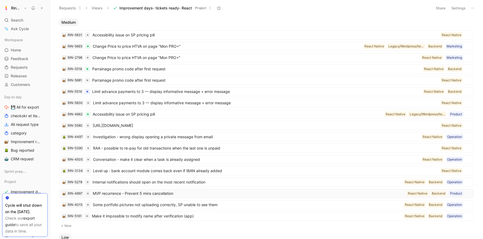
scroll to position [252, 0]
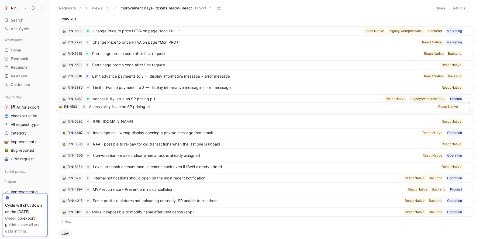
drag, startPoint x: 137, startPoint y: 32, endPoint x: 134, endPoint y: 108, distance: 75.8
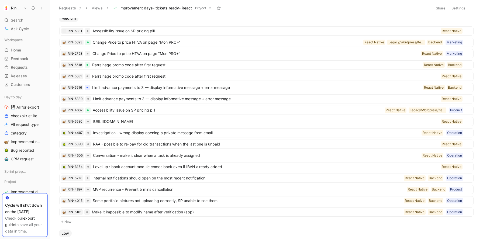
scroll to position [0, 0]
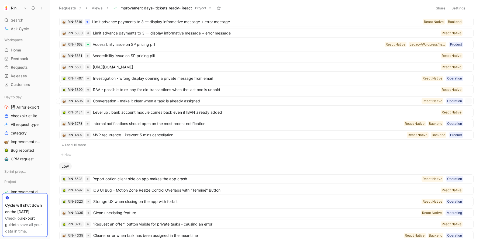
scroll to position [307, 0]
click at [123, 44] on span "Accessibility issue on SP pricing pill" at bounding box center [238, 44] width 290 height 6
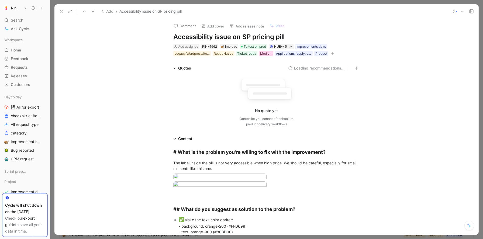
click at [267, 52] on div "Medium" at bounding box center [266, 53] width 12 height 5
click at [248, 105] on span "Low" at bounding box center [245, 106] width 7 height 5
click at [62, 12] on icon at bounding box center [61, 11] width 4 height 4
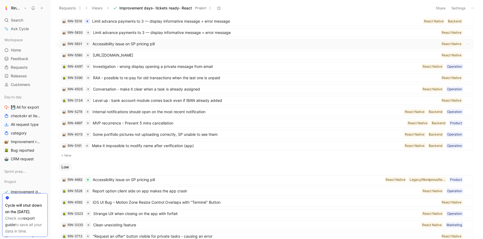
click at [129, 46] on span "Accessibility issue on SP pricing pill" at bounding box center [265, 44] width 346 height 6
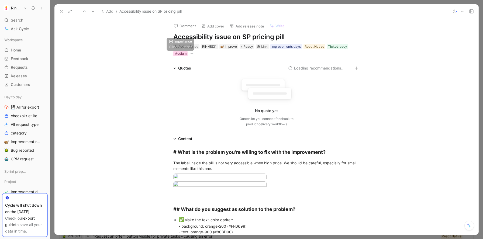
click at [178, 54] on div "Medium" at bounding box center [180, 53] width 12 height 5
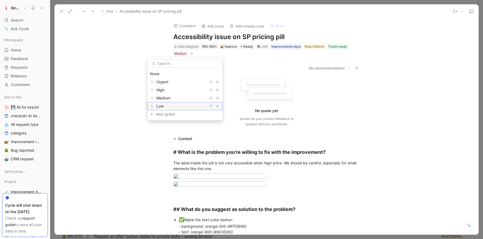
click at [167, 104] on div "Low" at bounding box center [176, 106] width 40 height 6
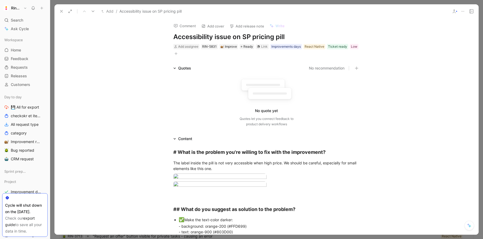
click at [61, 12] on icon at bounding box center [61, 11] width 4 height 4
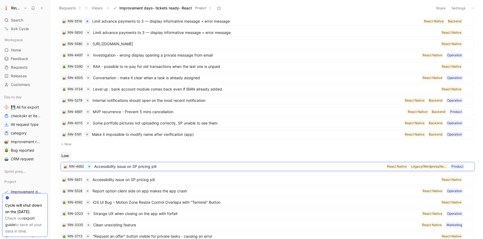
drag, startPoint x: 116, startPoint y: 179, endPoint x: 118, endPoint y: 166, distance: 13.3
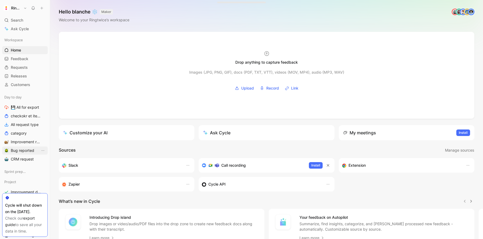
click at [19, 147] on link "Bug reported" at bounding box center [25, 150] width 46 height 8
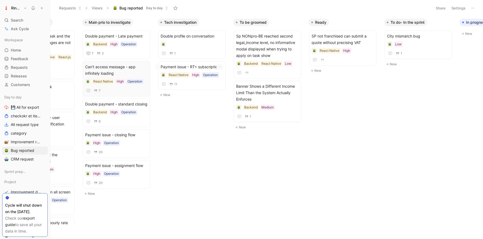
scroll to position [0, 126]
click at [361, 40] on span "SP not franchised can submit a quote without precising VAT" at bounding box center [342, 39] width 63 height 13
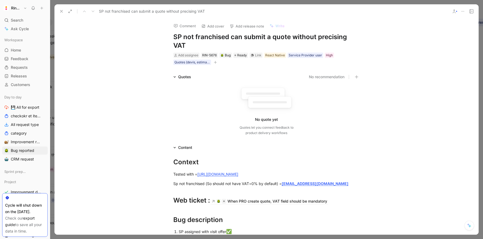
click at [471, 12] on icon at bounding box center [471, 11] width 4 height 4
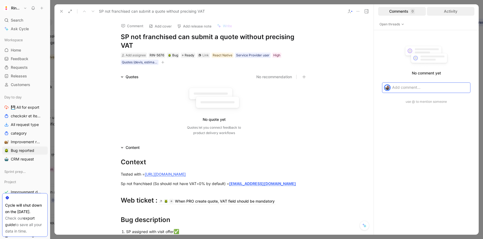
click at [455, 13] on div "Activity" at bounding box center [451, 11] width 48 height 9
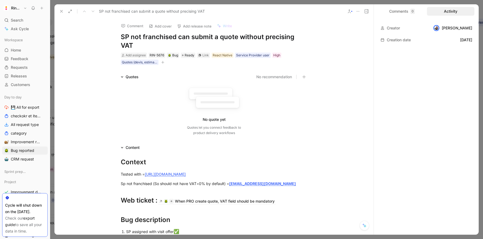
click at [61, 11] on icon at bounding box center [61, 11] width 4 height 4
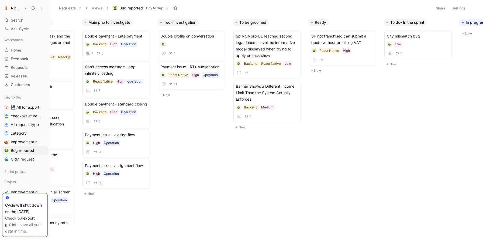
click at [25, 9] on button "Ringtwice" at bounding box center [15, 8] width 26 height 8
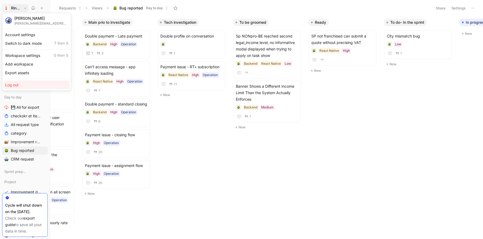
click at [25, 86] on div "Log out" at bounding box center [37, 85] width 66 height 9
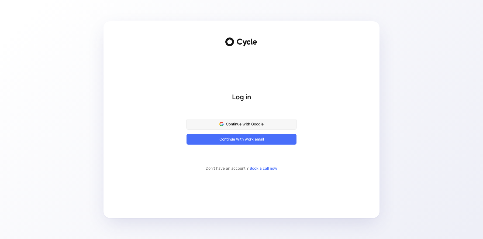
click at [257, 126] on span "Continue with Google" at bounding box center [241, 124] width 97 height 6
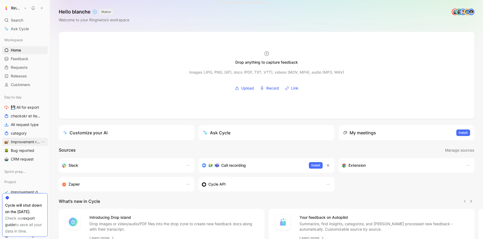
click at [21, 140] on span "Improvement request" at bounding box center [25, 141] width 29 height 5
